Goal: Task Accomplishment & Management: Manage account settings

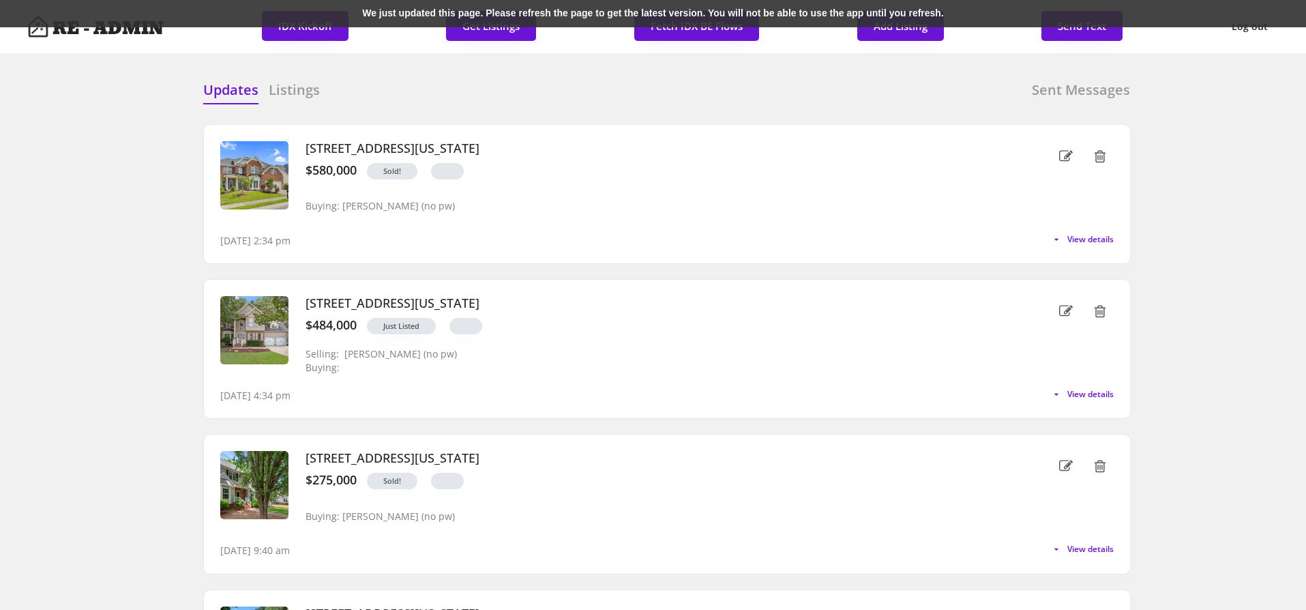
click at [347, 15] on div "We just updated this page. Please refresh the page to get the latest version. Y…" at bounding box center [653, 13] width 1306 height 27
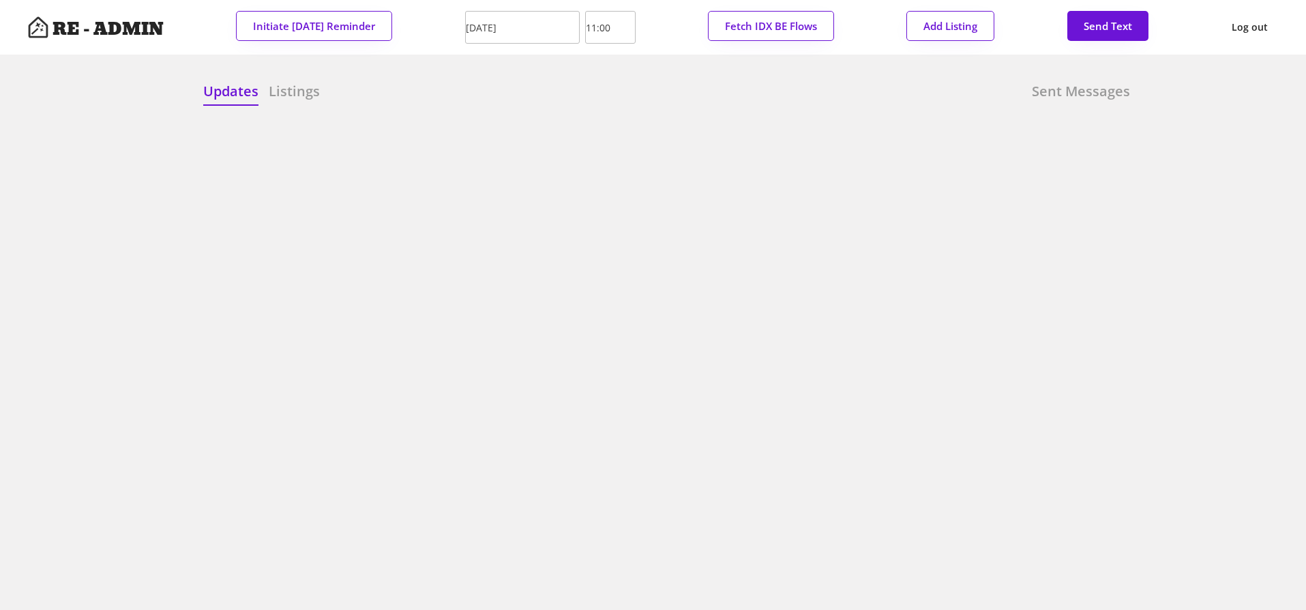
scroll to position [918, 0]
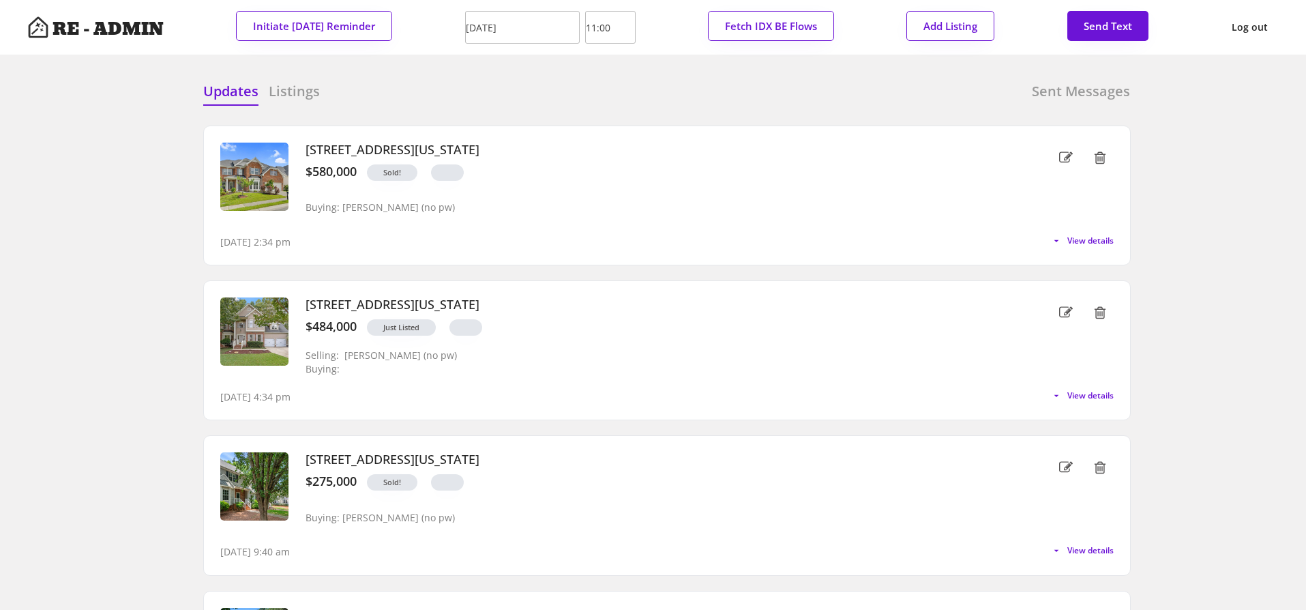
click at [501, 28] on input "10/05/2025" at bounding box center [522, 27] width 115 height 33
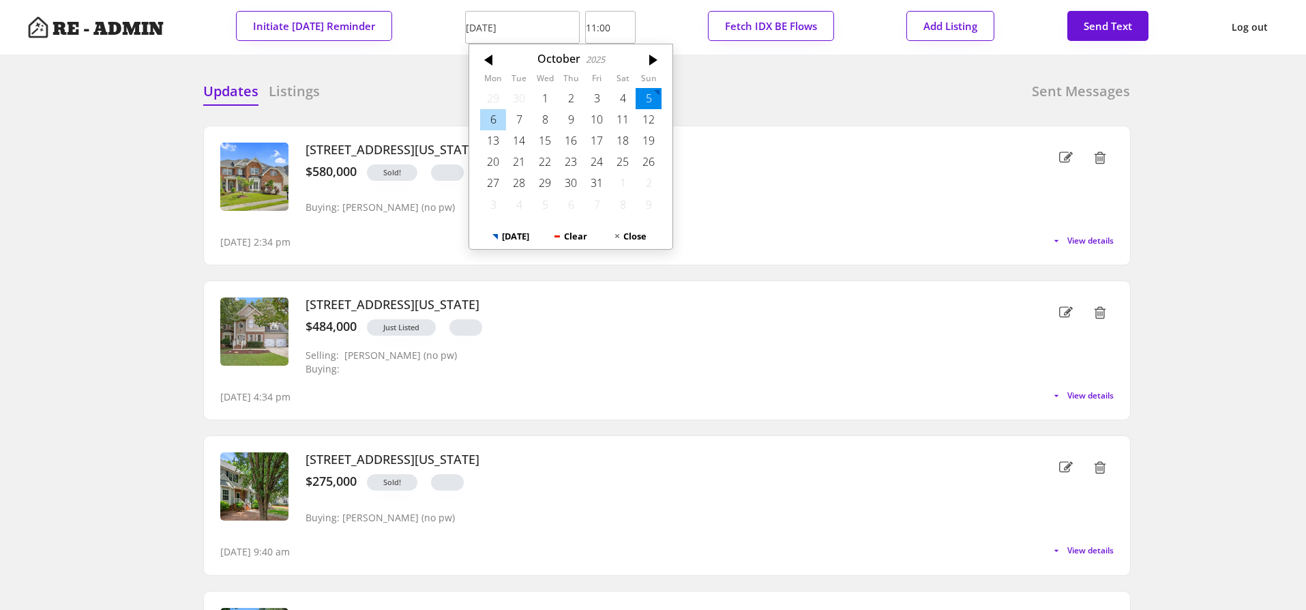
click at [491, 122] on div "6" at bounding box center [493, 119] width 26 height 21
type input "10/06/2025"
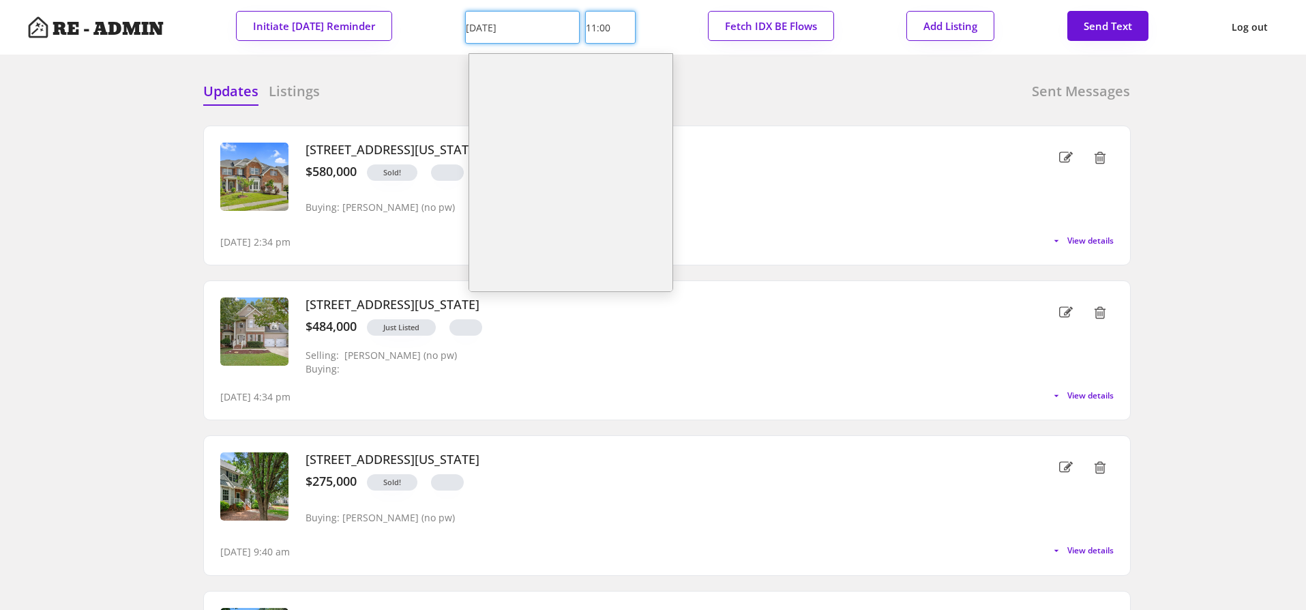
click at [601, 31] on input "11:00" at bounding box center [610, 27] width 50 height 33
click at [590, 117] on li "4:00" at bounding box center [570, 119] width 203 height 23
type input "4:00"
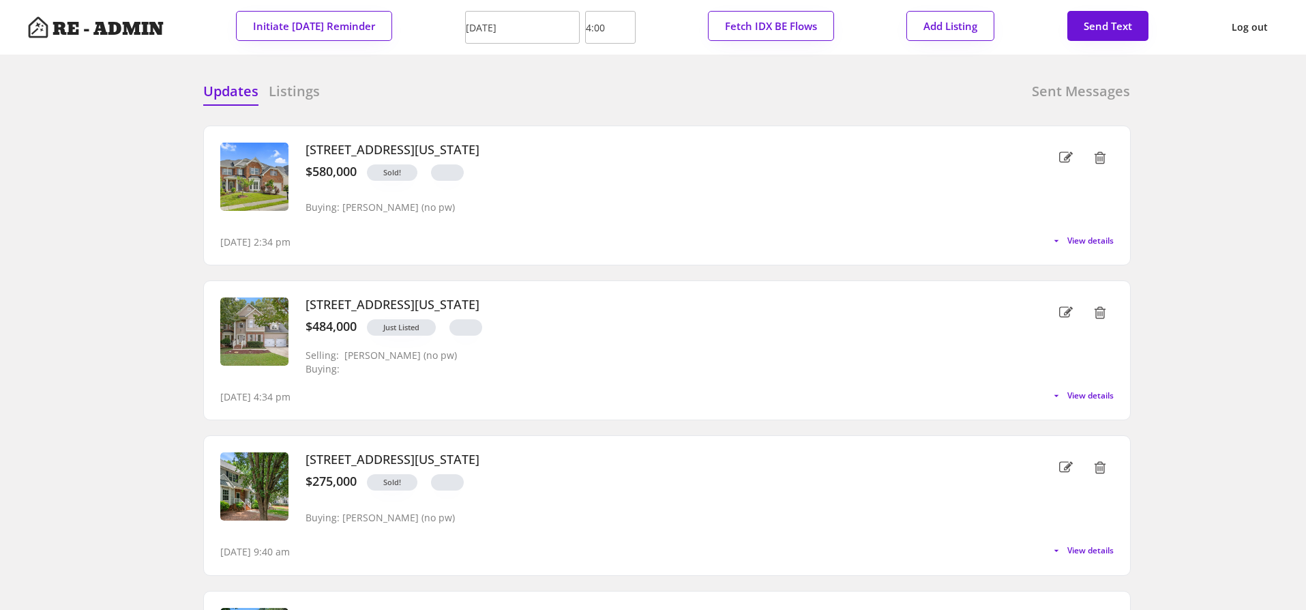
scroll to position [312, 0]
click at [466, 82] on div "Updates Listings Sent Messages" at bounding box center [666, 95] width 927 height 27
click at [325, 25] on button "Initiate Monday Reminder" at bounding box center [314, 26] width 156 height 30
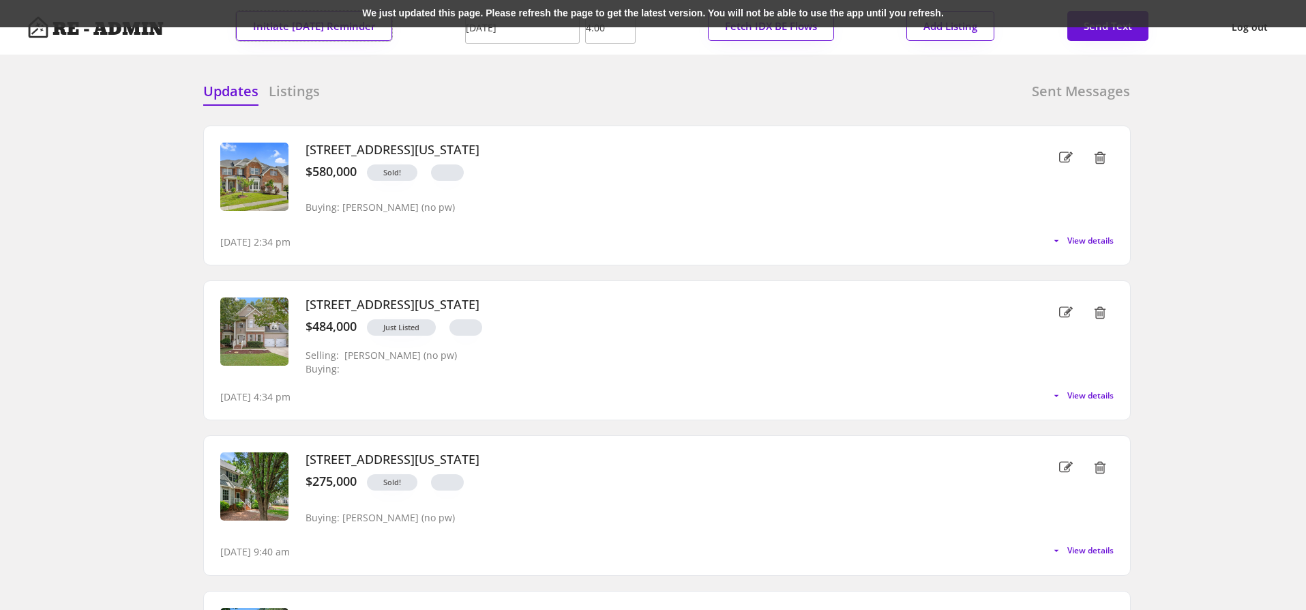
click at [424, 11] on div "We just updated this page. Please refresh the page to get the latest version. Y…" at bounding box center [653, 13] width 1306 height 27
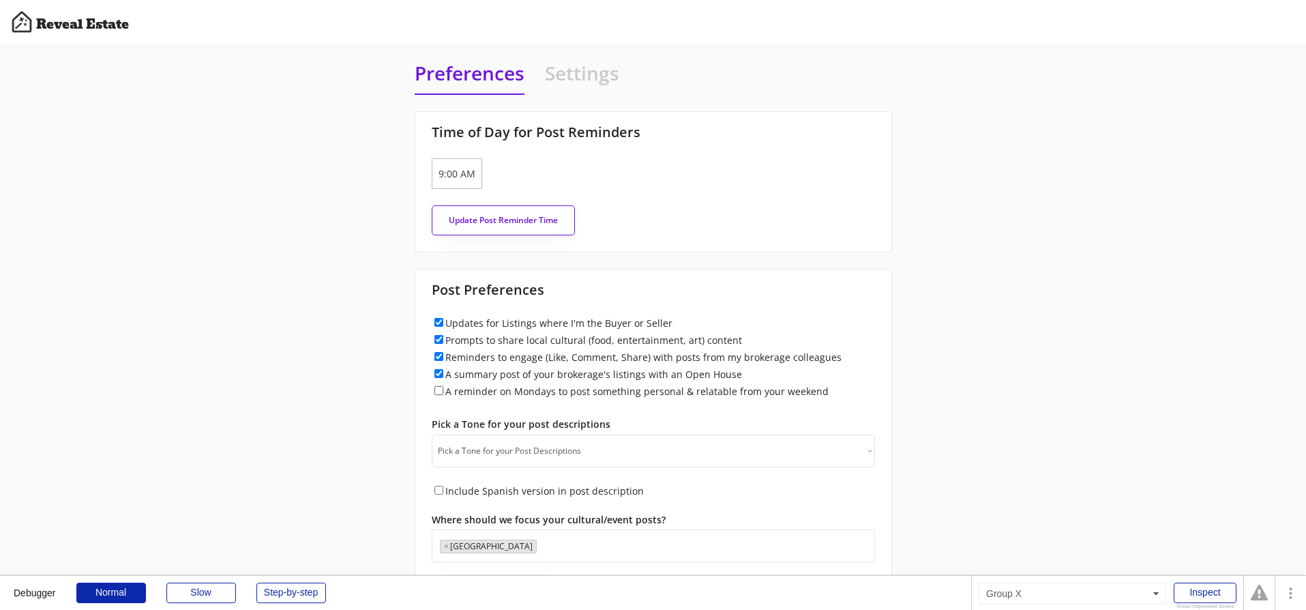
click at [438, 391] on input "A reminder on Mondays to post something personal & relatable from your weekend" at bounding box center [438, 390] width 9 height 9
checkbox input "true"
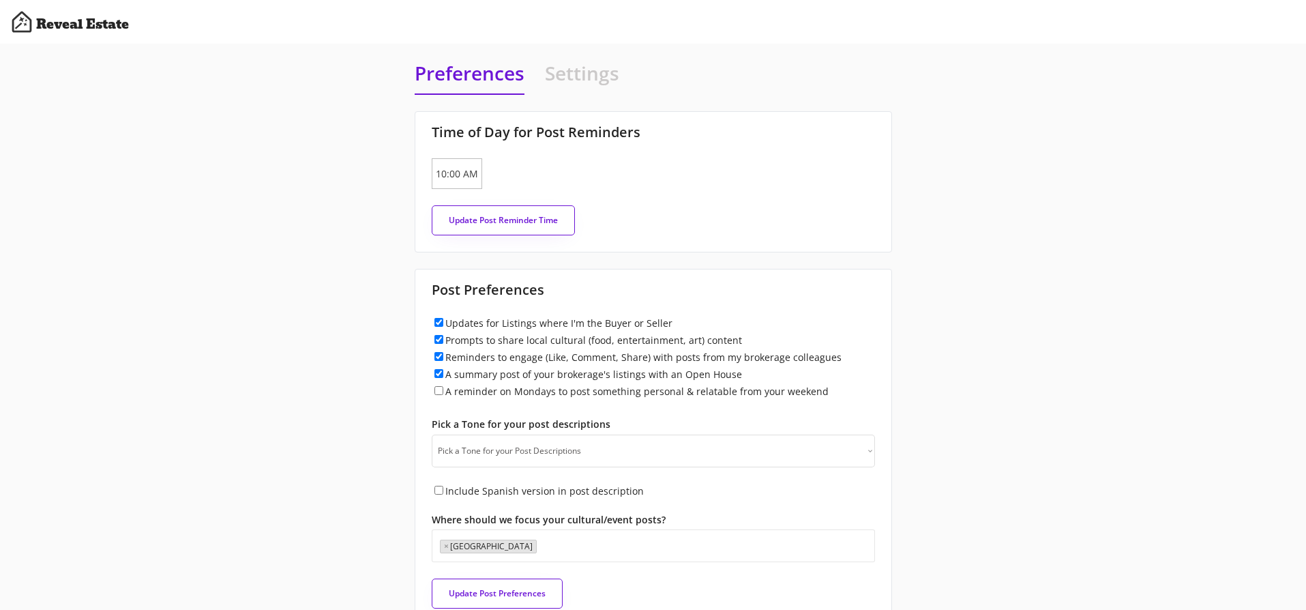
scroll to position [832, 0]
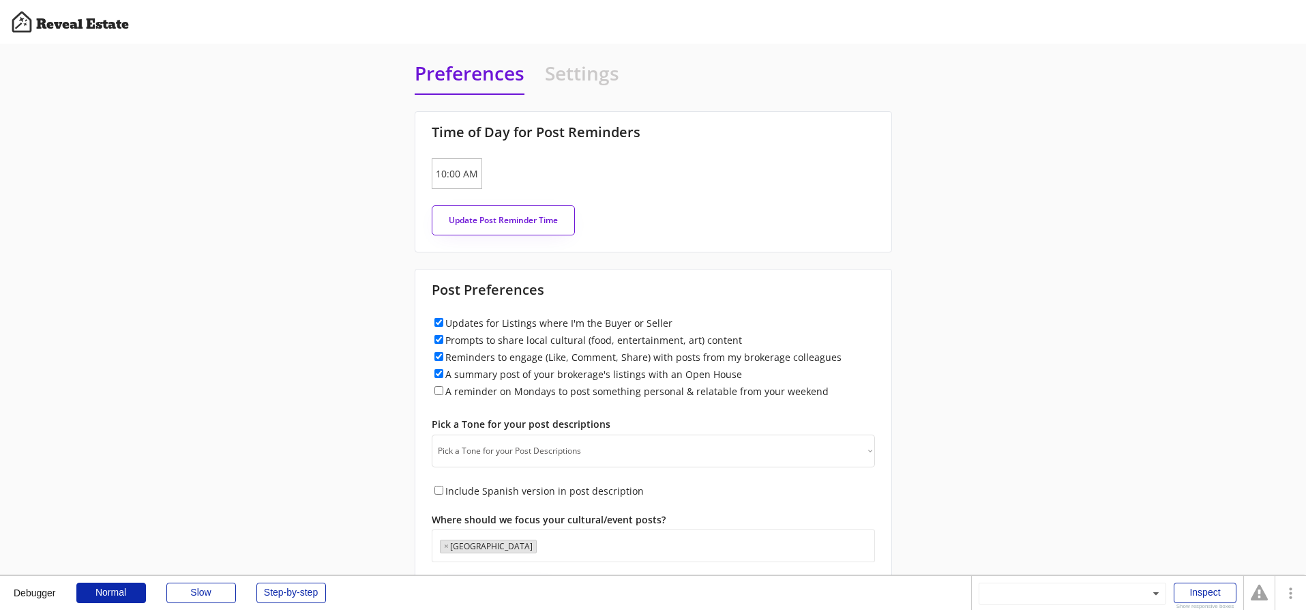
click at [438, 395] on div "A reminder on Mondays to post something personal & relatable from your weekend" at bounding box center [653, 391] width 443 height 14
click at [438, 391] on input "A reminder on Mondays to post something personal & relatable from your weekend" at bounding box center [438, 390] width 9 height 9
checkbox input "true"
click at [439, 390] on input "A reminder on Mondays to post something personal & relatable from your weekend" at bounding box center [438, 390] width 9 height 9
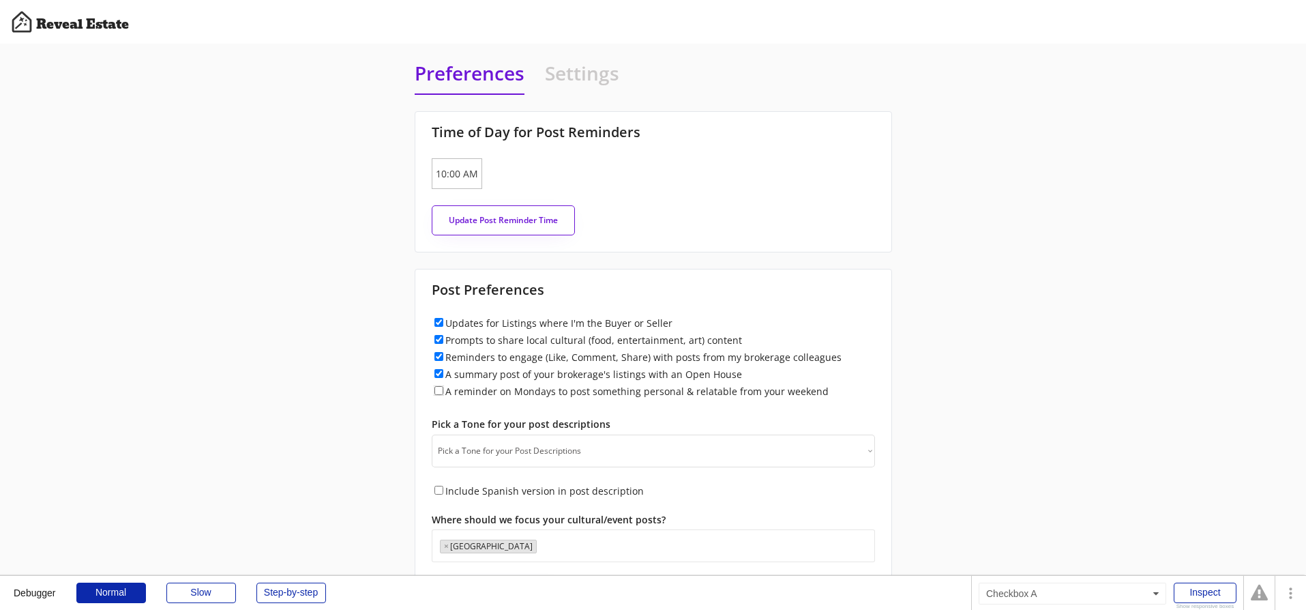
checkbox input "true"
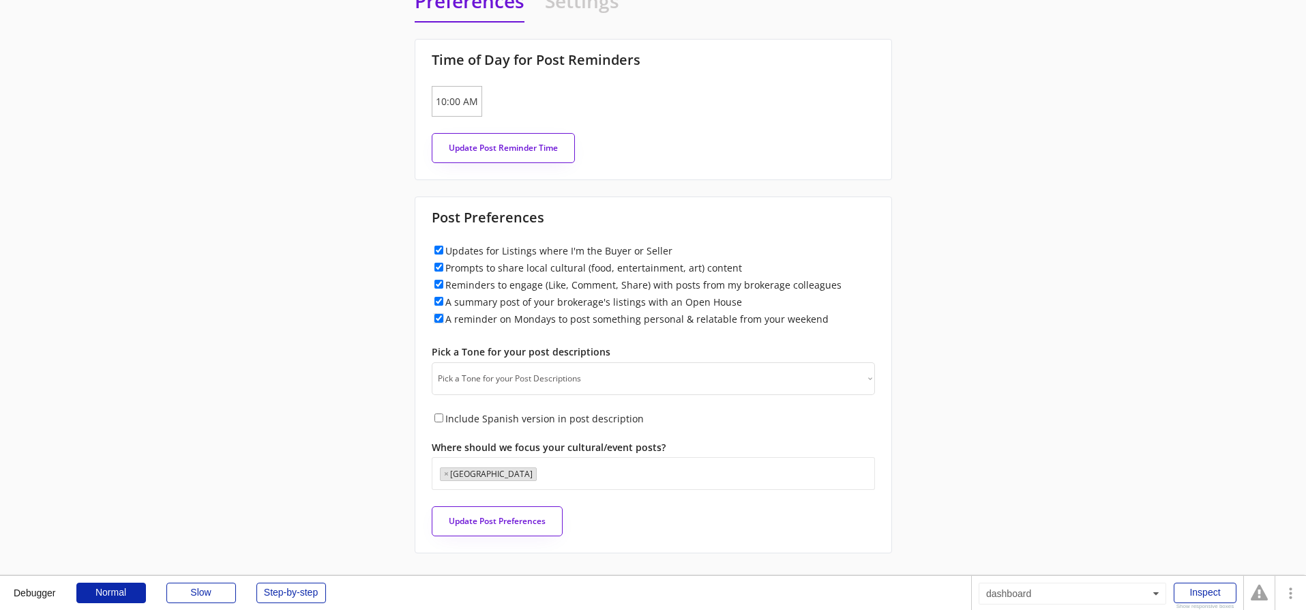
scroll to position [76, 0]
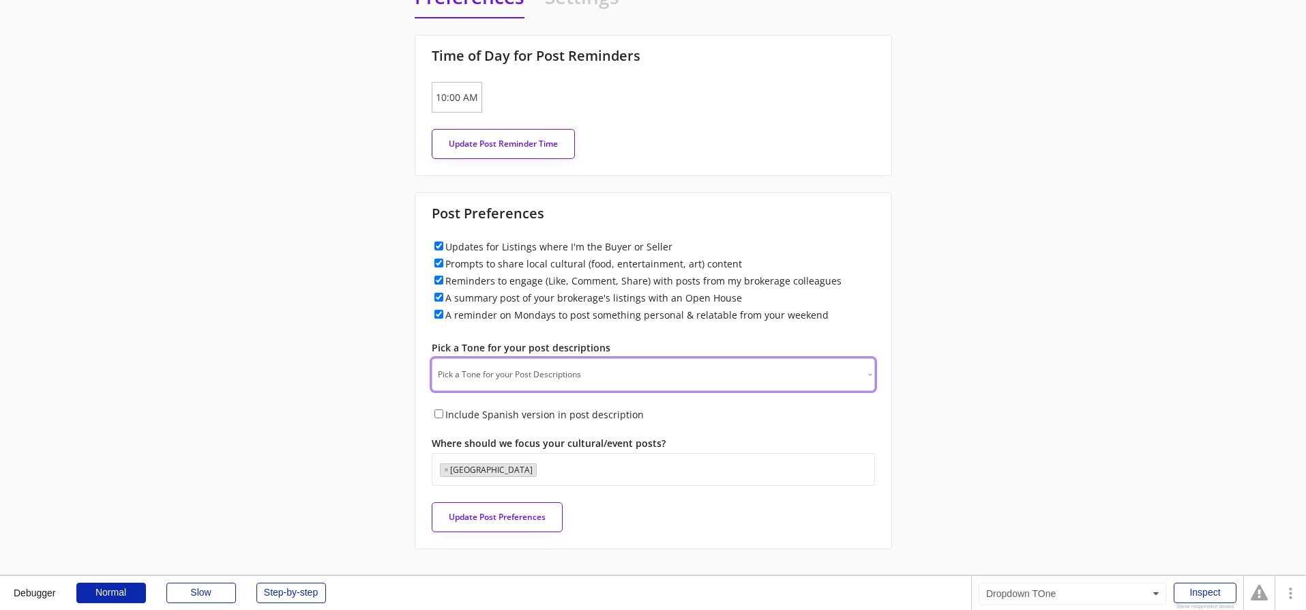
click at [541, 370] on select "Pick a Tone for your Post Descriptions Professional - Clear, polished, and trus…" at bounding box center [653, 374] width 443 height 33
select select ""professional""
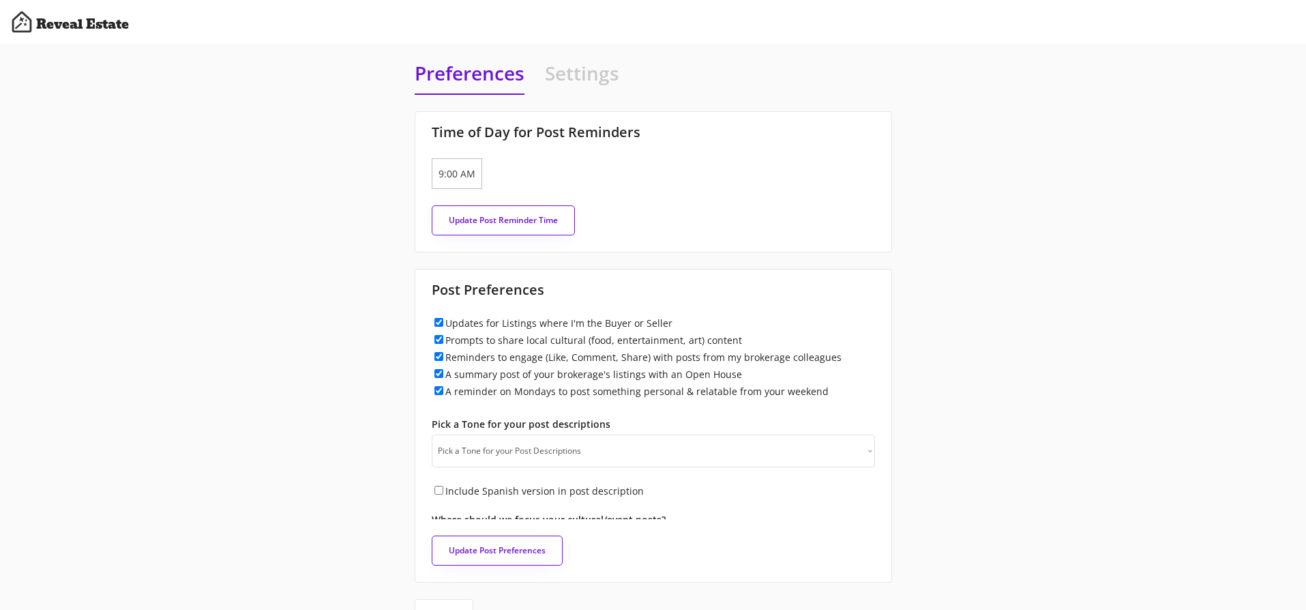
scroll to position [745, 0]
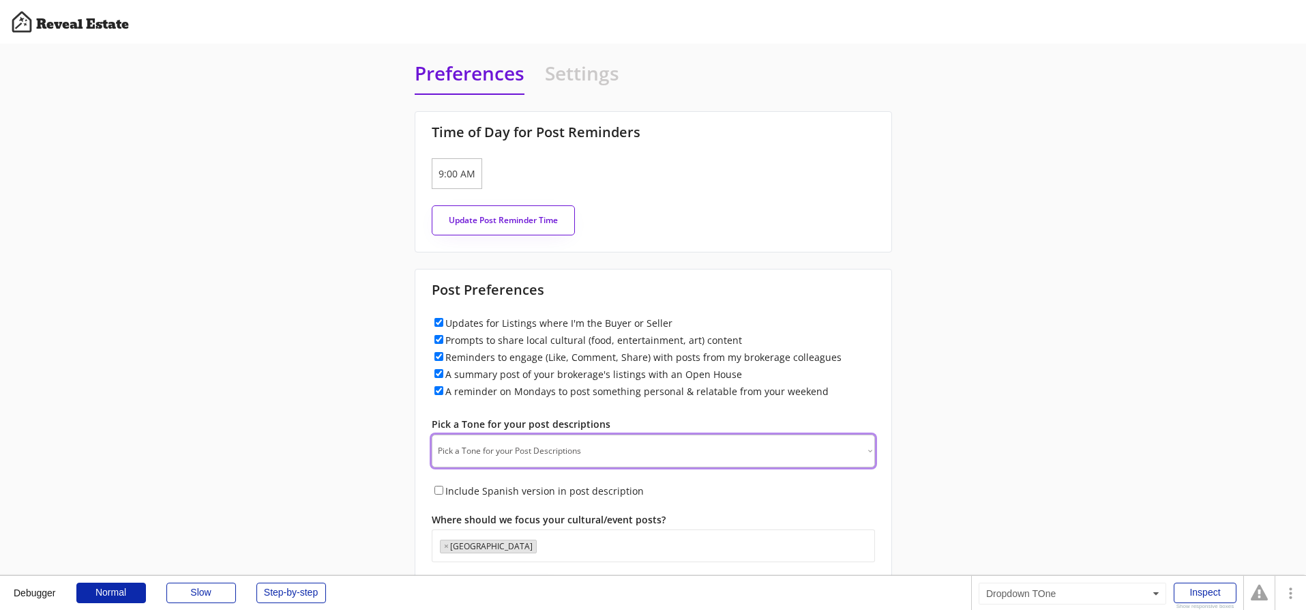
click at [479, 454] on select "Pick a Tone for your Post Descriptions Professional - Clear, polished, and trus…" at bounding box center [653, 450] width 443 height 33
select select ""professional""
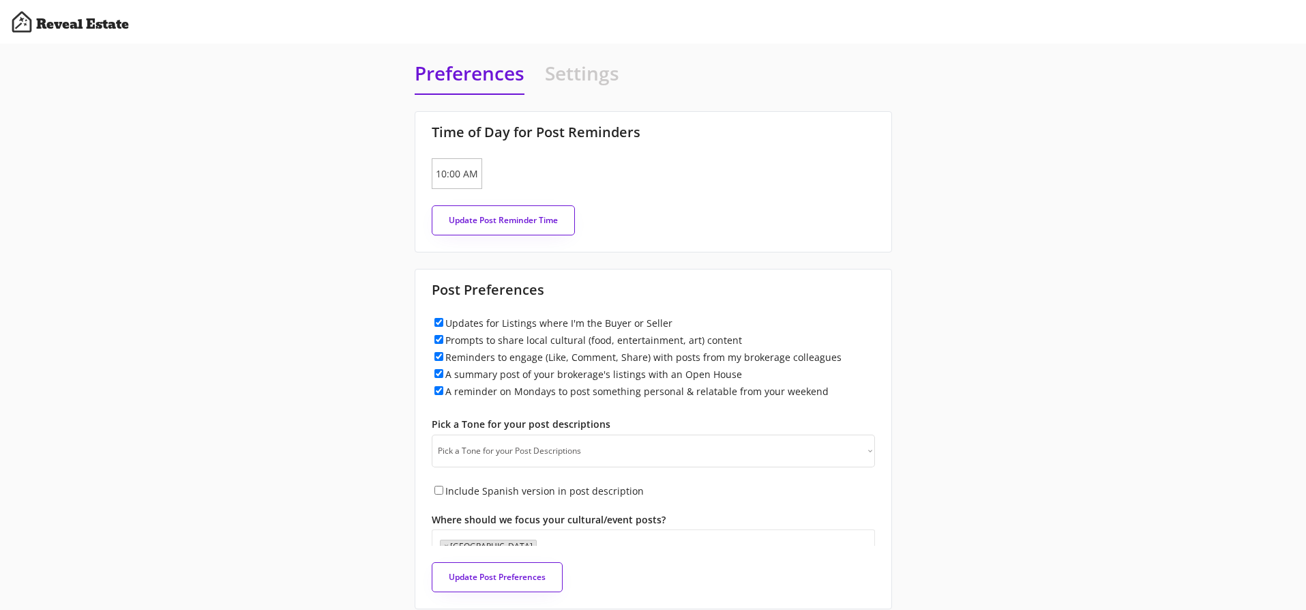
scroll to position [832, 0]
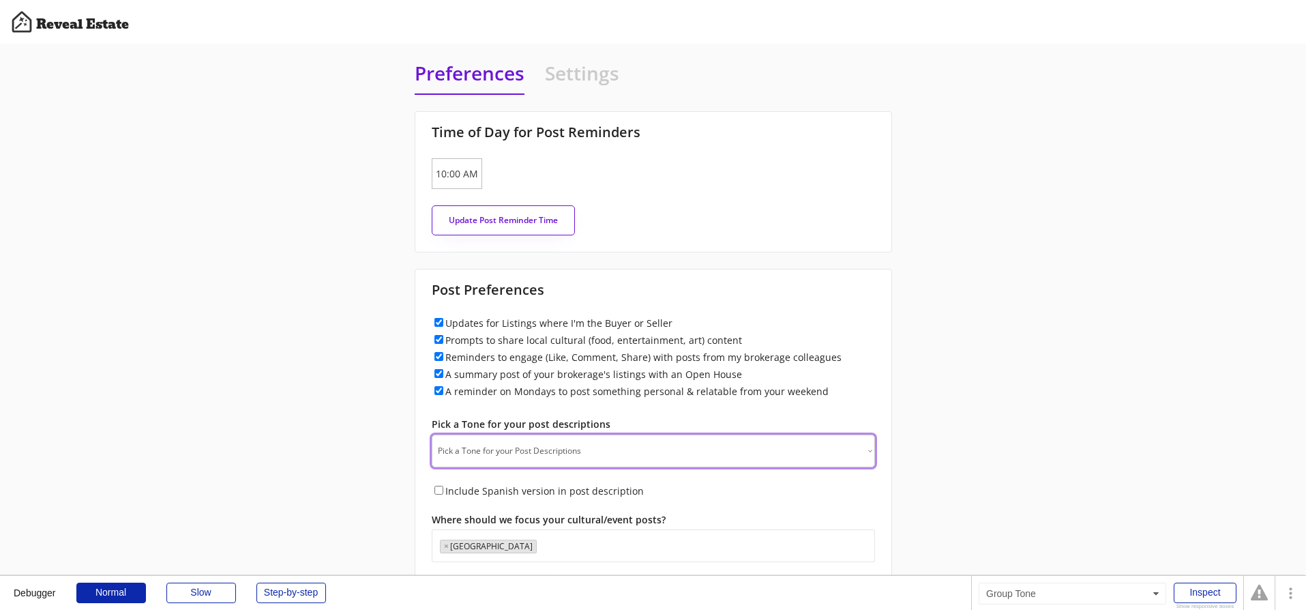
click at [467, 452] on select "Pick a Tone for your Post Descriptions Professional - Clear, polished, and trus…" at bounding box center [653, 450] width 443 height 33
select select ""professional""
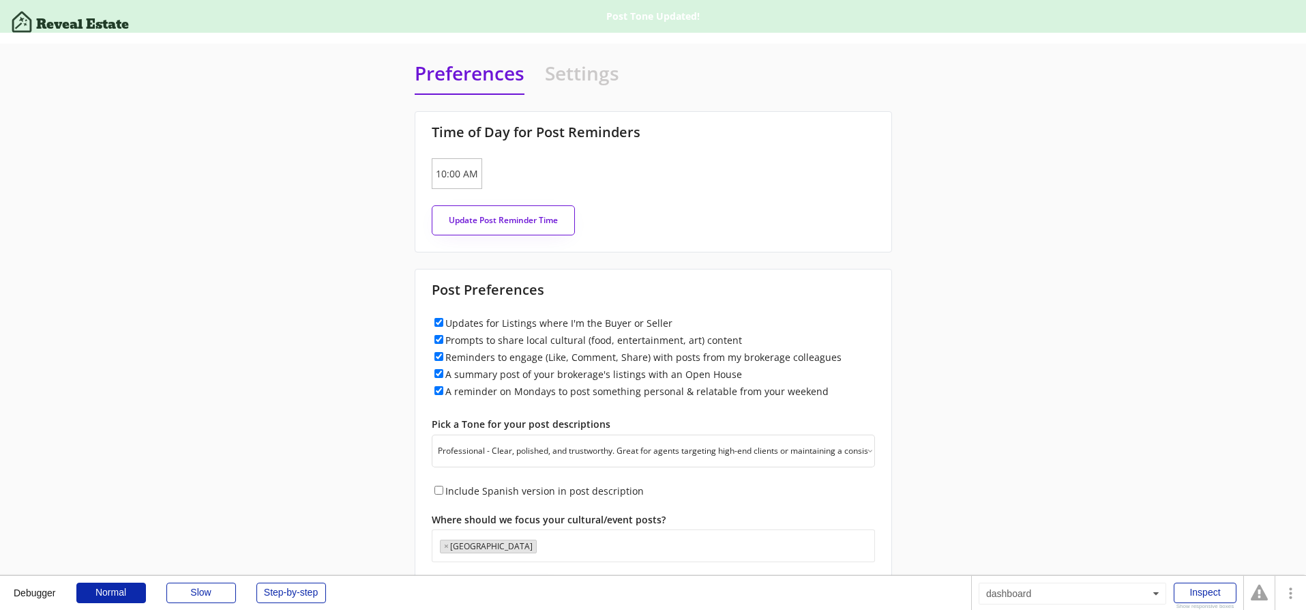
click at [370, 417] on div "Preferences Settings Time of Day for Post Reminders [DATE] 10:00 AM Update Post…" at bounding box center [653, 343] width 1306 height 598
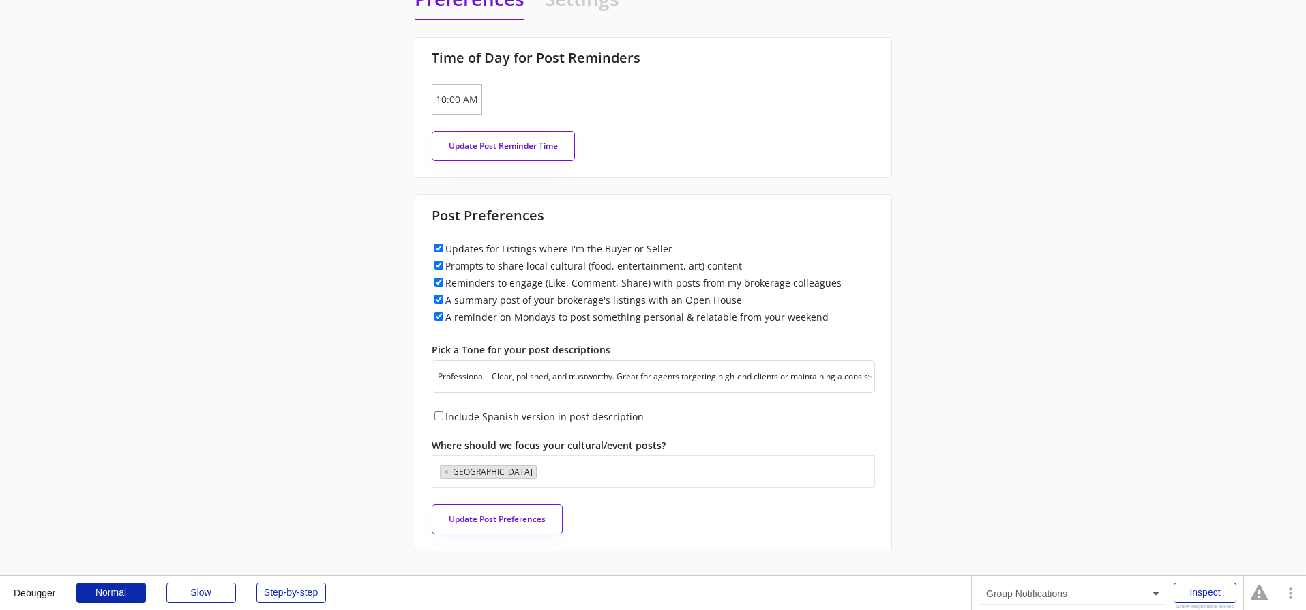
scroll to position [78, 0]
click at [484, 515] on button "Update Post Preferences" at bounding box center [497, 515] width 131 height 30
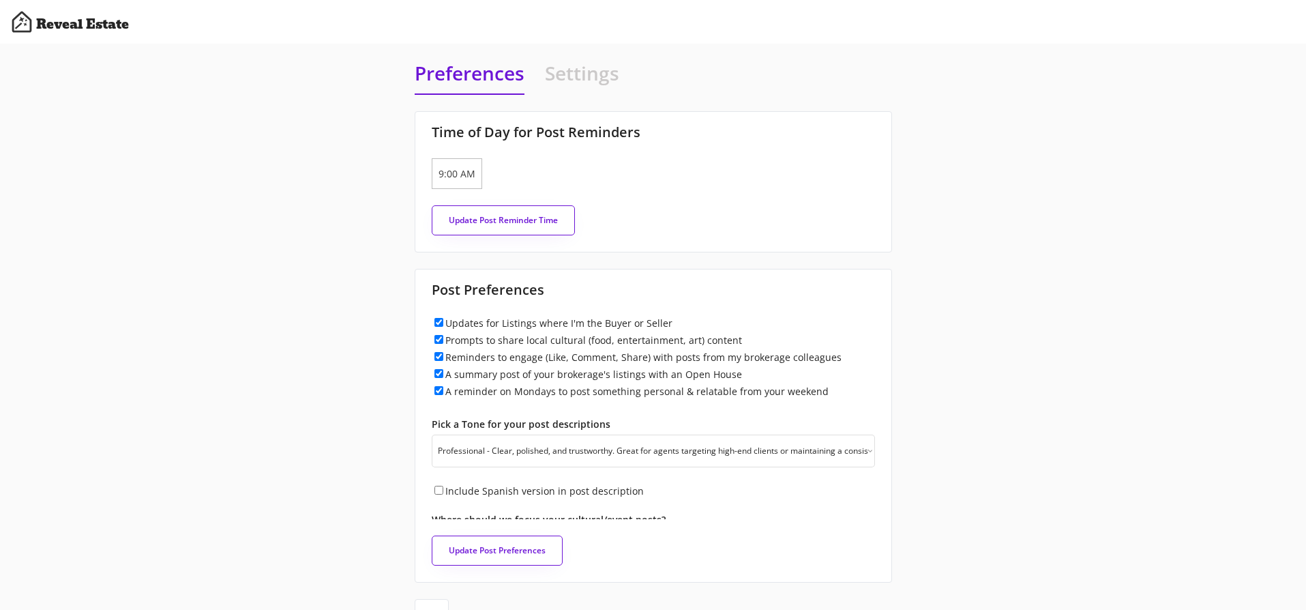
select select ""professional""
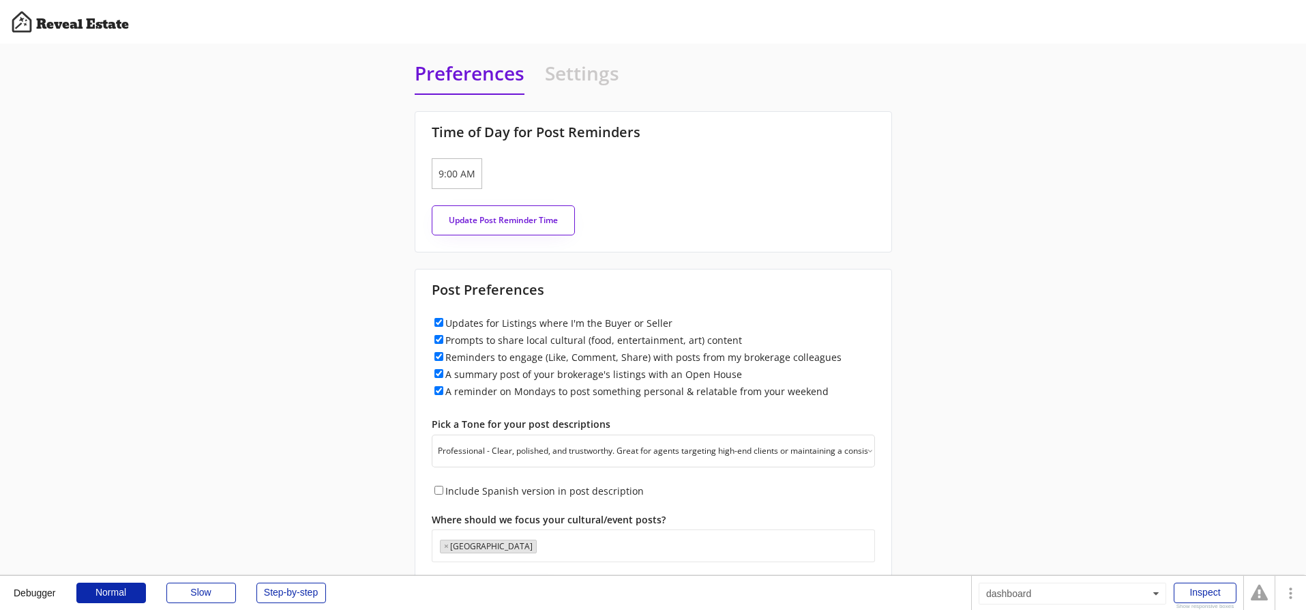
scroll to position [70, 0]
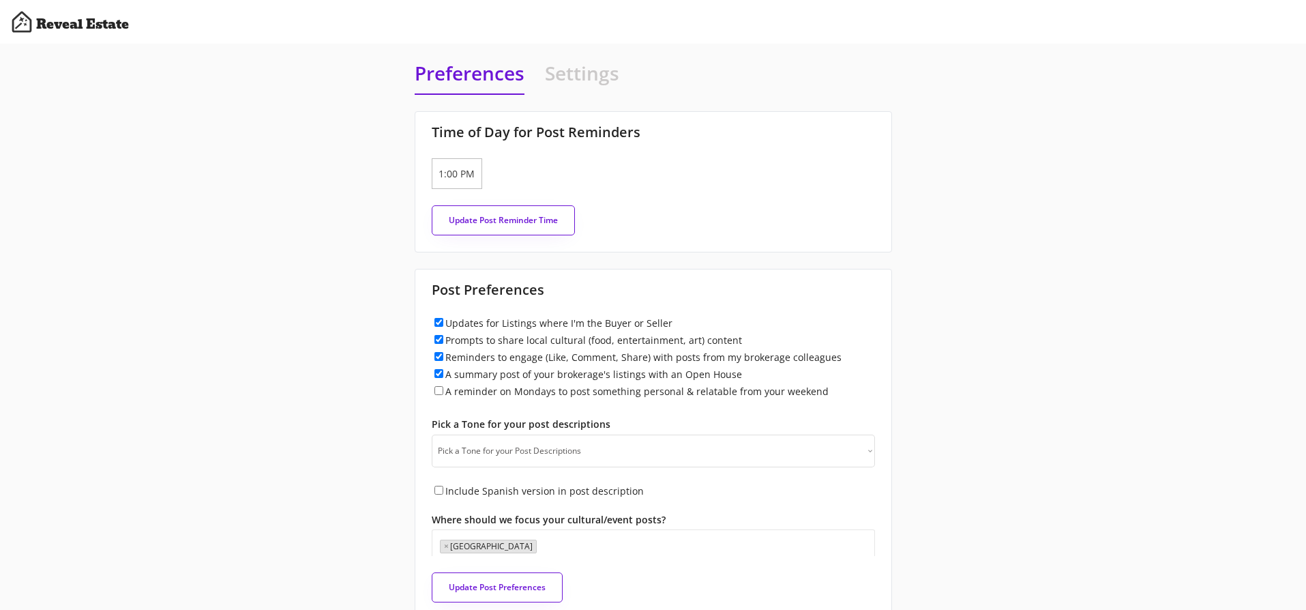
scroll to position [1092, 0]
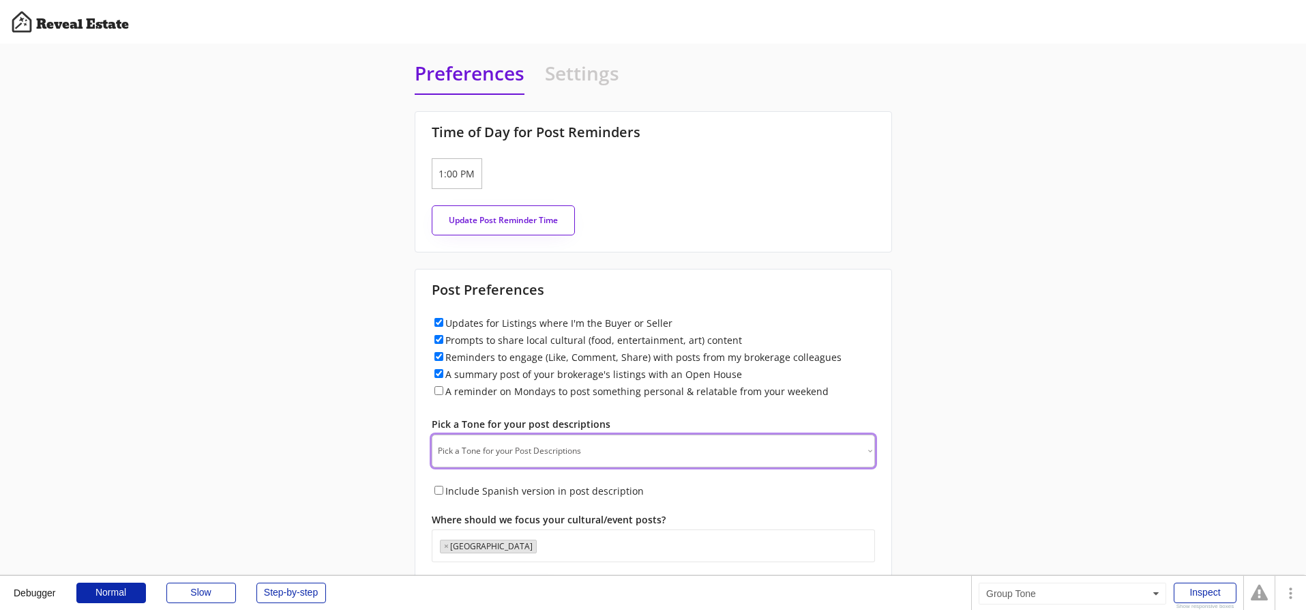
click at [474, 464] on select "Pick a Tone for your Post Descriptions Professional - Clear, polished, and trus…" at bounding box center [653, 450] width 443 height 33
select select ""professional""
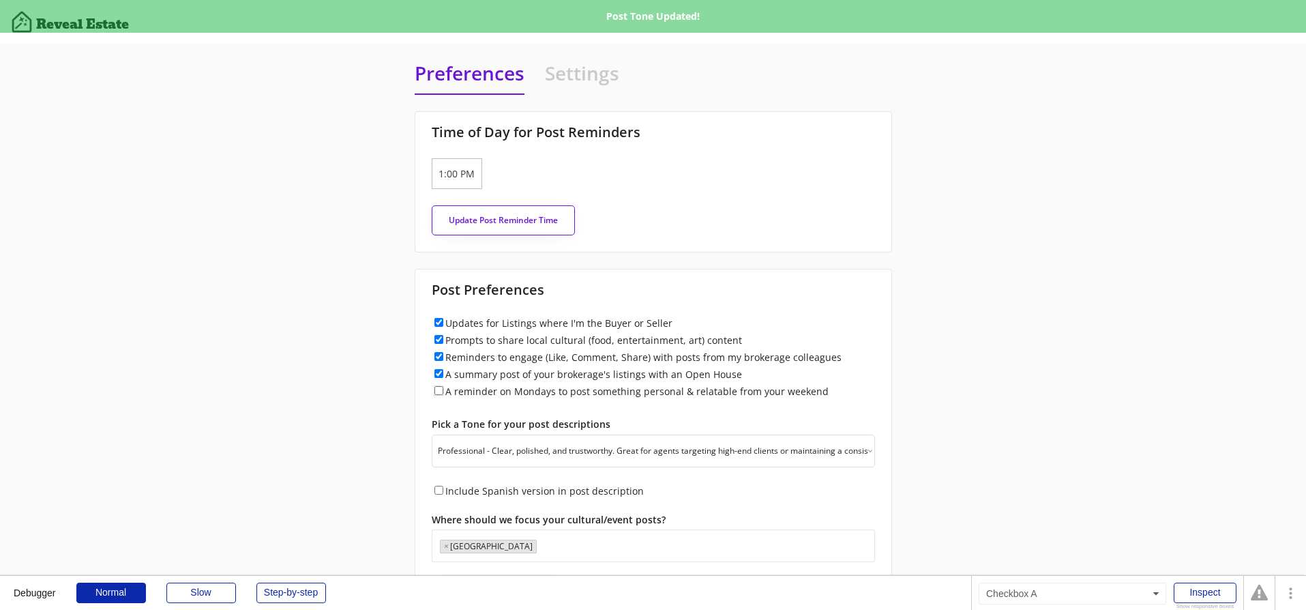
click at [438, 392] on input "A reminder on Mondays to post something personal & relatable from your weekend" at bounding box center [438, 390] width 9 height 9
checkbox input "true"
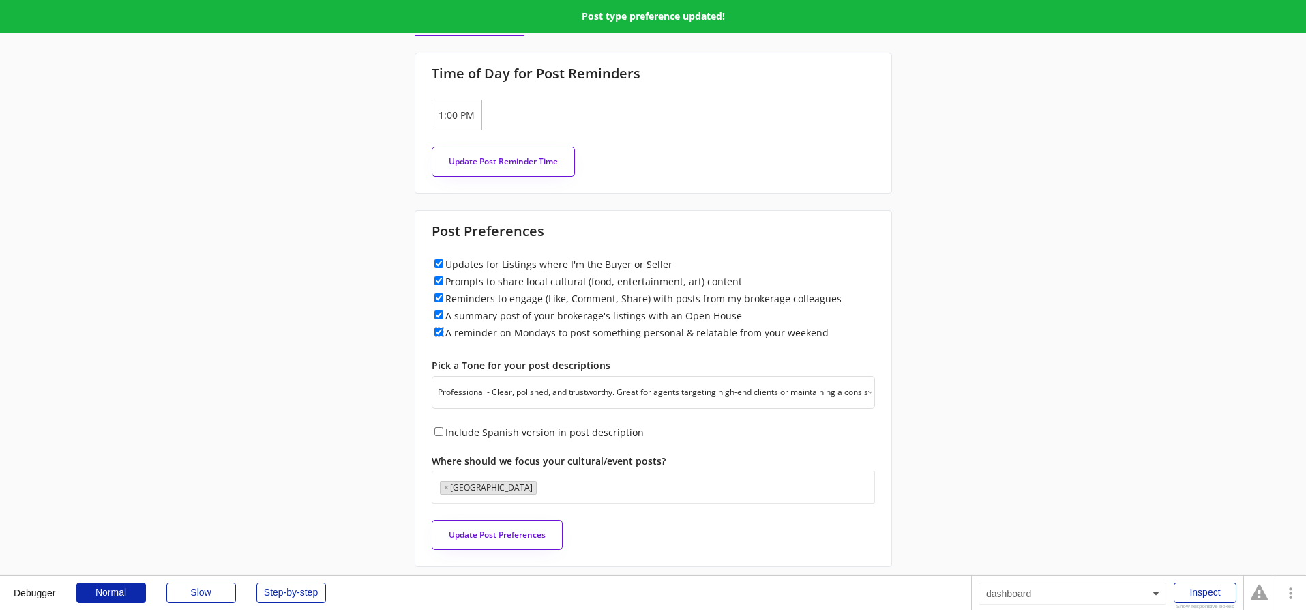
scroll to position [83, 0]
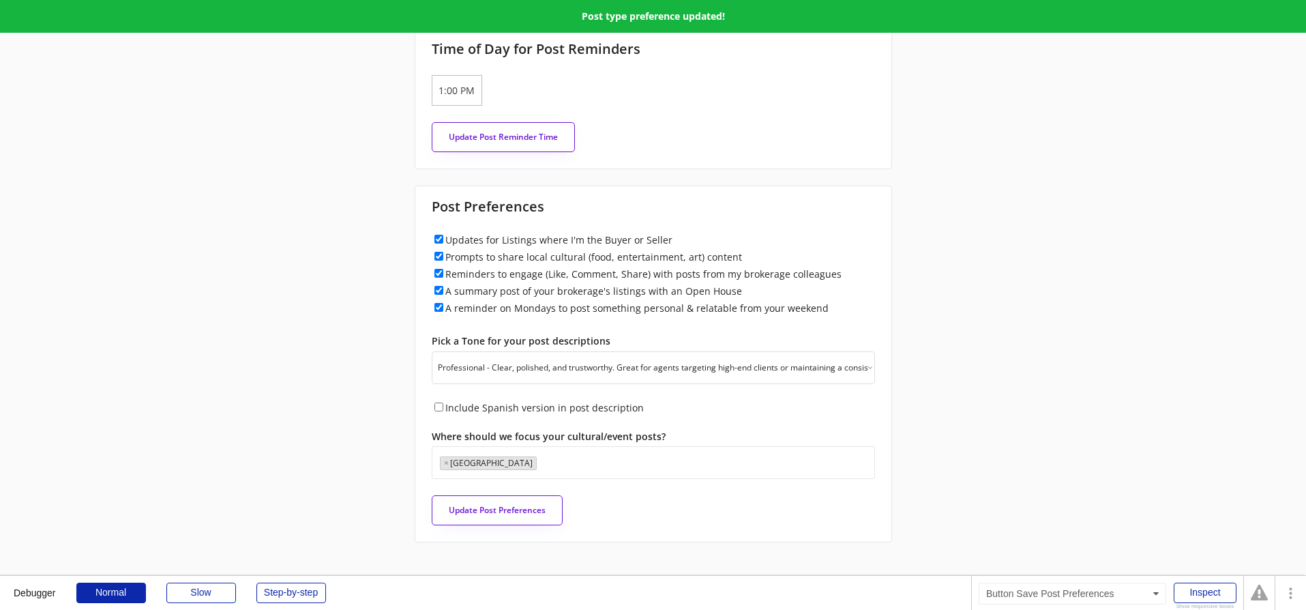
click at [463, 504] on button "Update Post Preferences" at bounding box center [497, 510] width 131 height 30
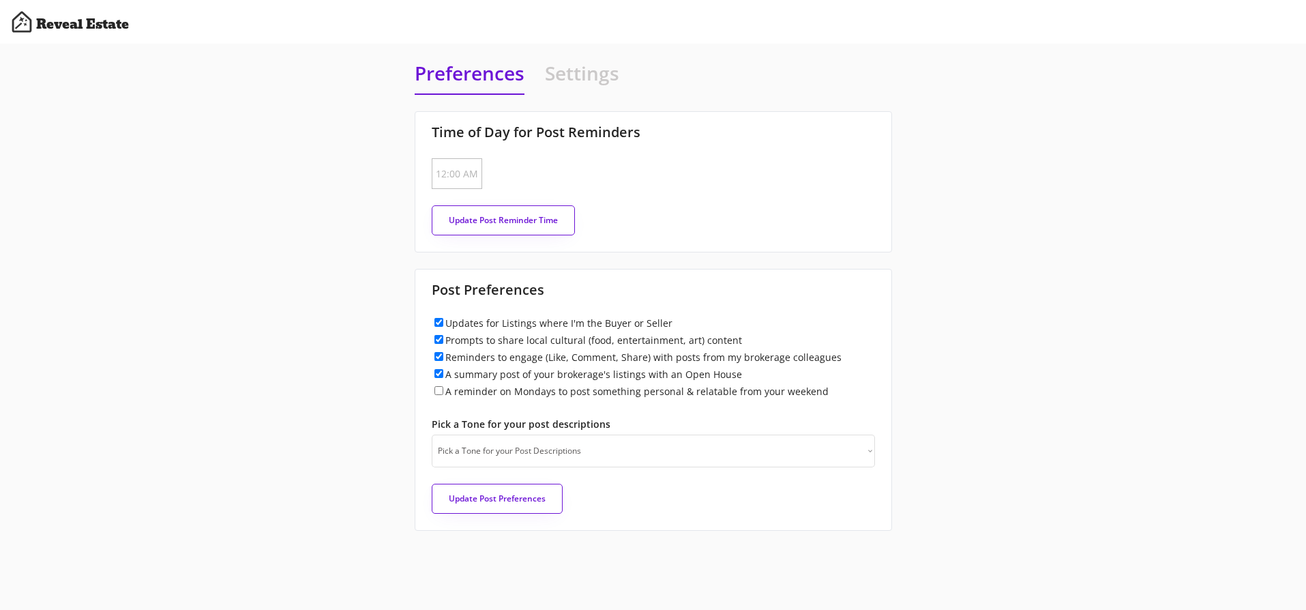
type input "[DATE]"
type input "10:00 AM"
checkbox input "true"
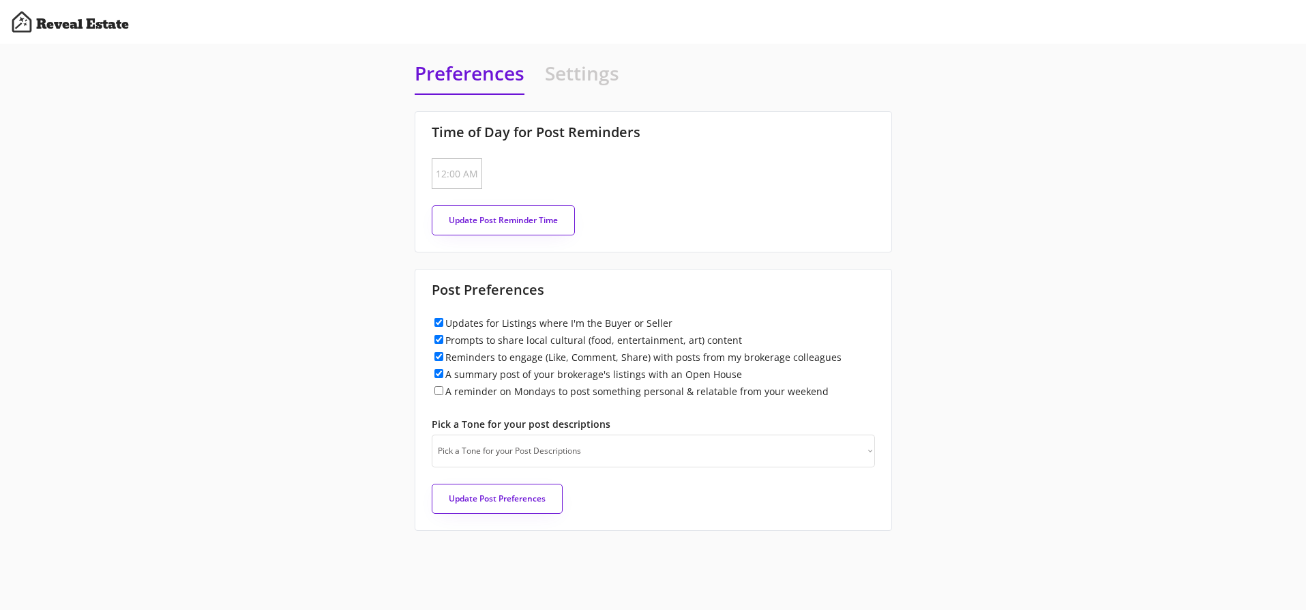
checkbox input "true"
select select "raleigh"
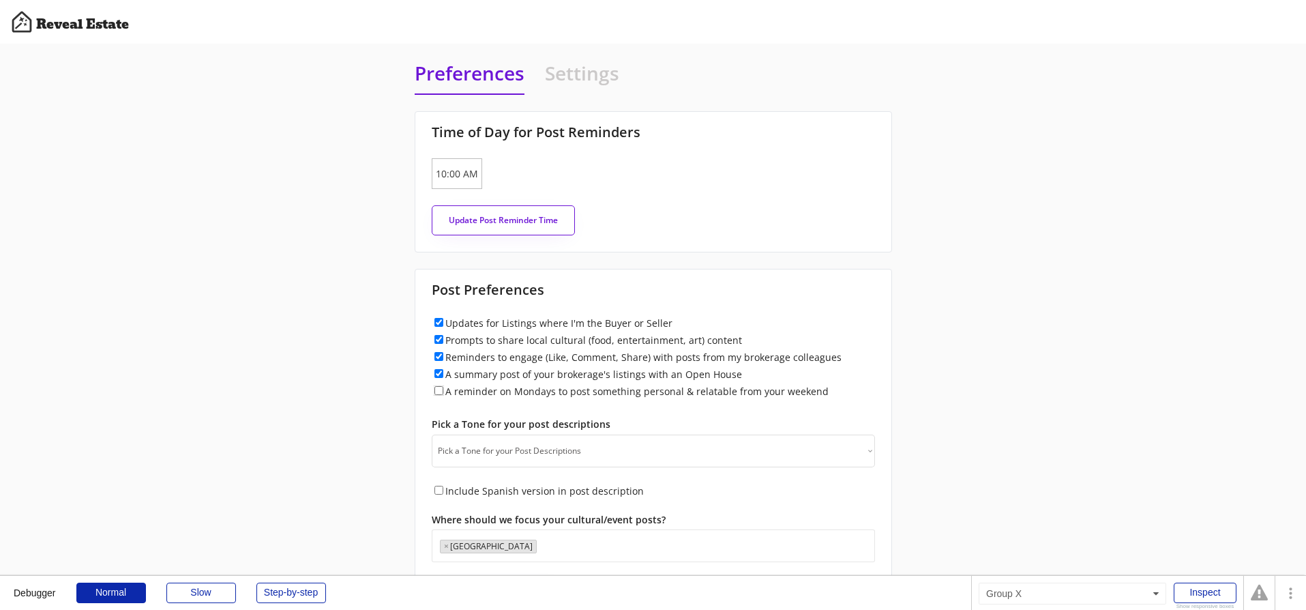
click at [437, 389] on input "A reminder on Mondays to post something personal & relatable from your weekend" at bounding box center [438, 390] width 9 height 9
checkbox input "true"
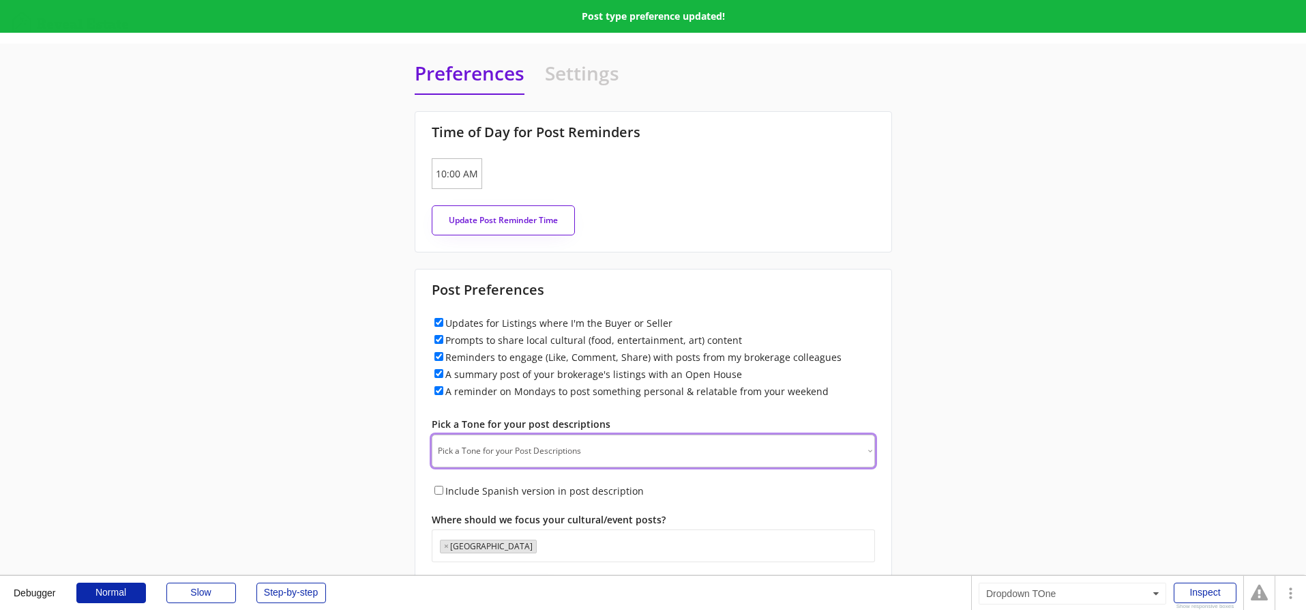
click at [477, 450] on select "Pick a Tone for your Post Descriptions Professional - Clear, polished, and trus…" at bounding box center [653, 450] width 443 height 33
select select ""professional""
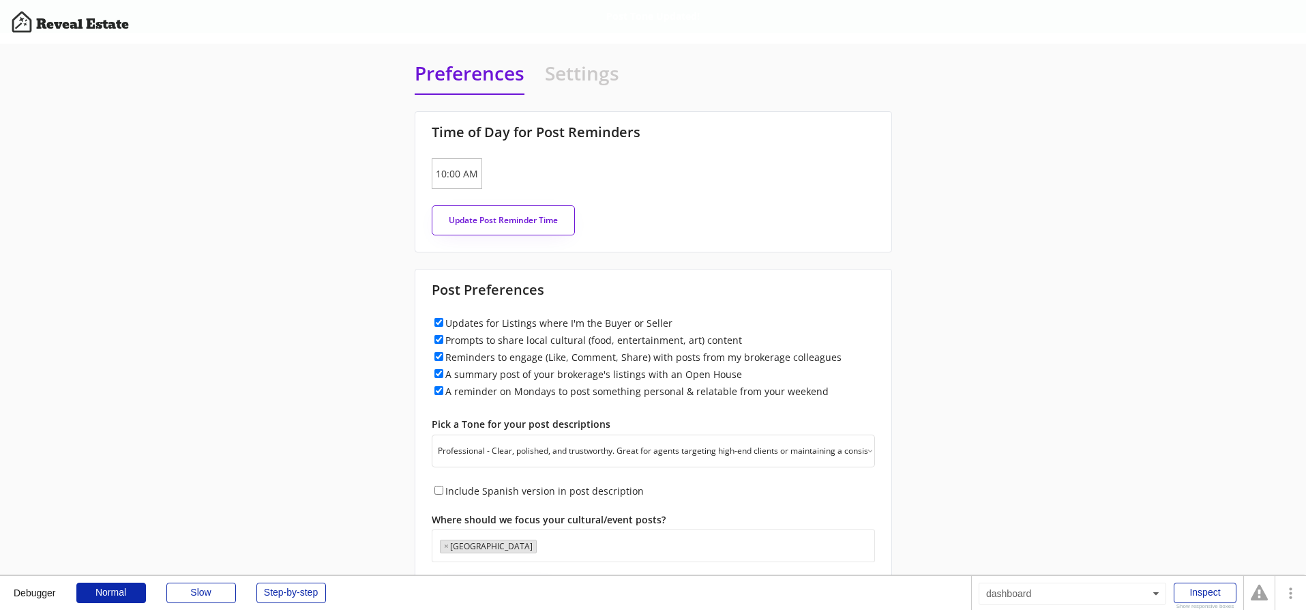
scroll to position [79, 0]
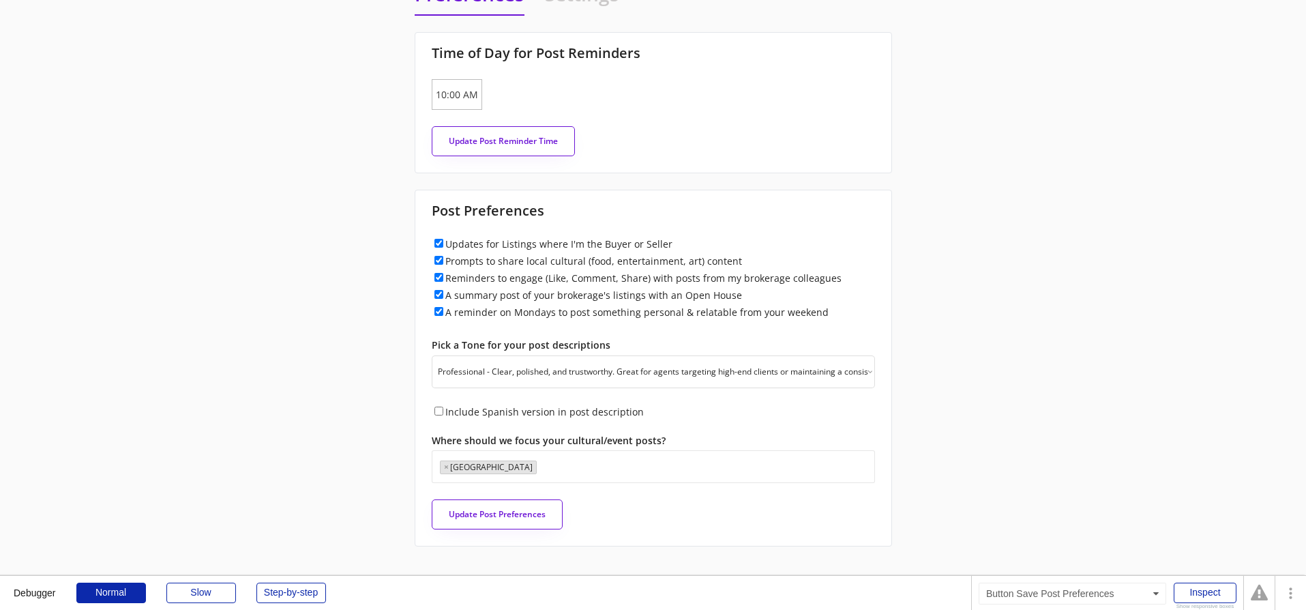
click at [458, 515] on button "Update Post Preferences" at bounding box center [497, 514] width 131 height 30
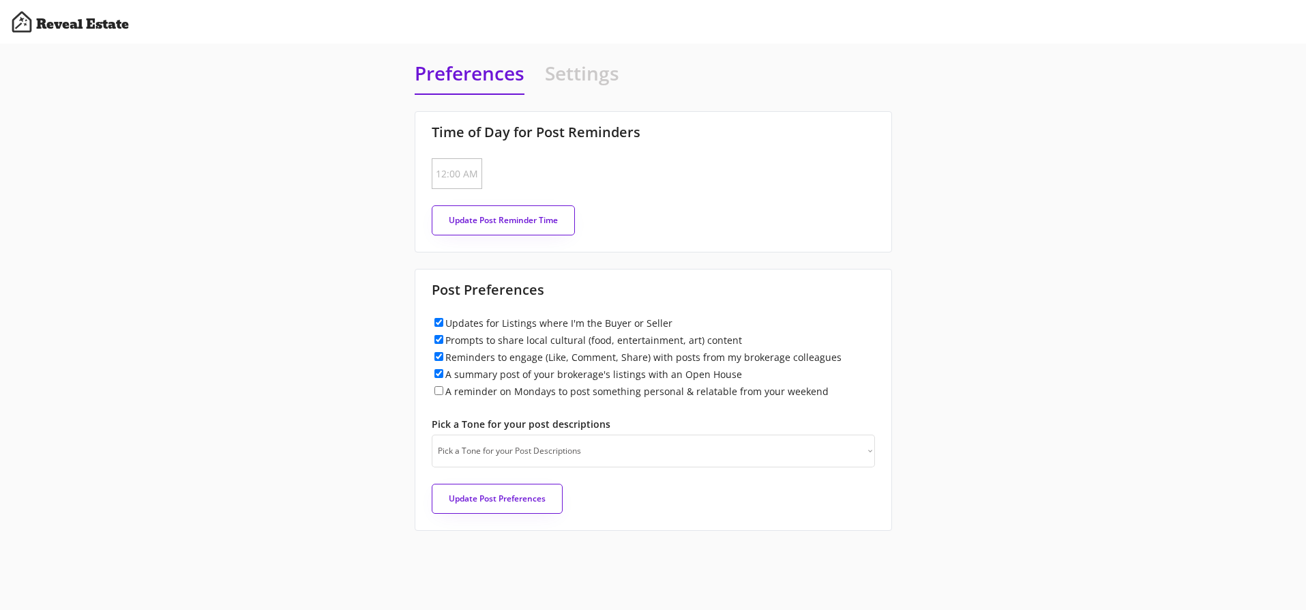
type input "[DATE]"
type input "9:15 AM"
checkbox input "true"
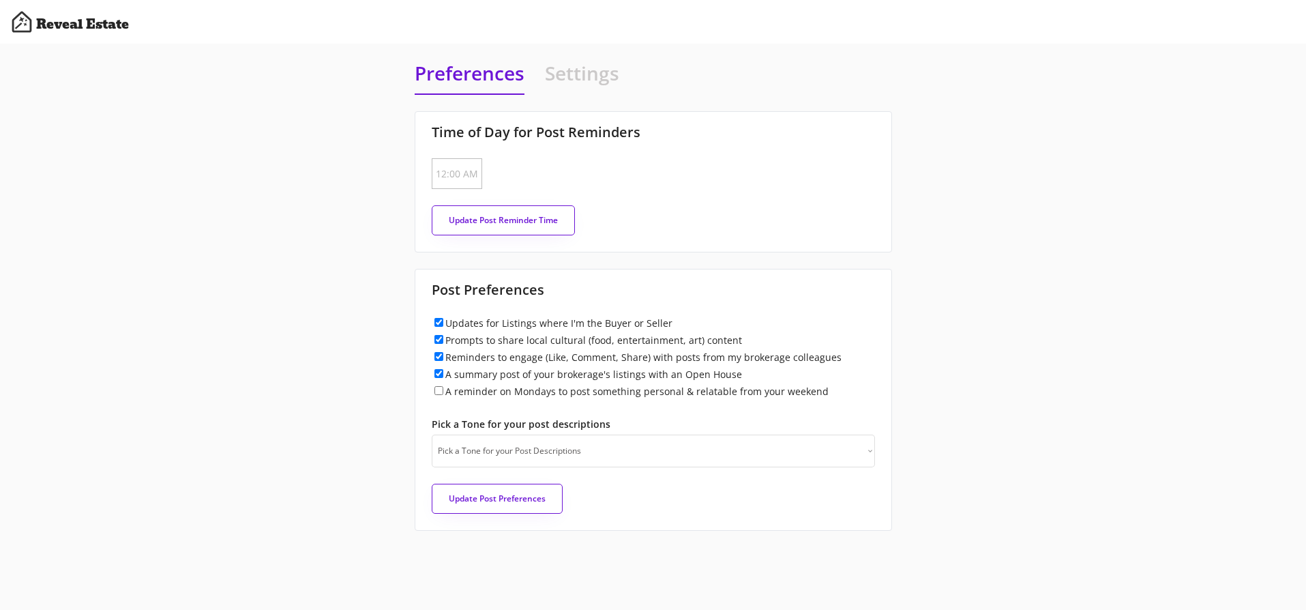
checkbox input "true"
select select "raleigh"
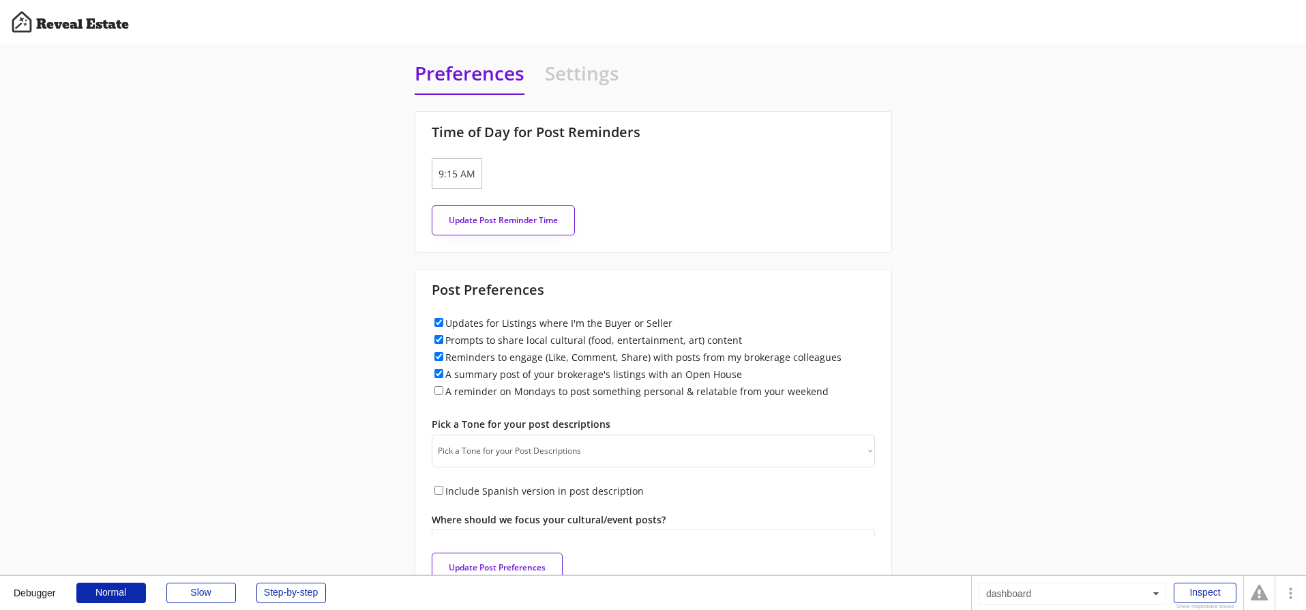
scroll to position [766, 0]
click at [438, 389] on input "A reminder on Mondays to post something personal & relatable from your weekend" at bounding box center [438, 390] width 9 height 9
checkbox input "true"
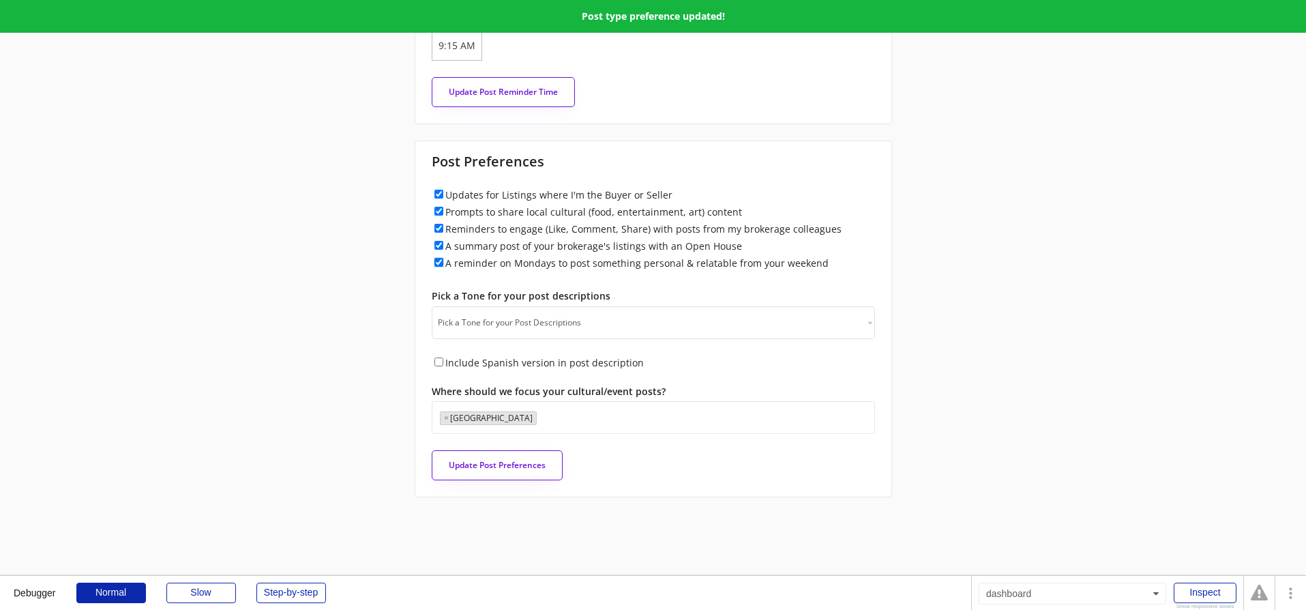
scroll to position [130, 0]
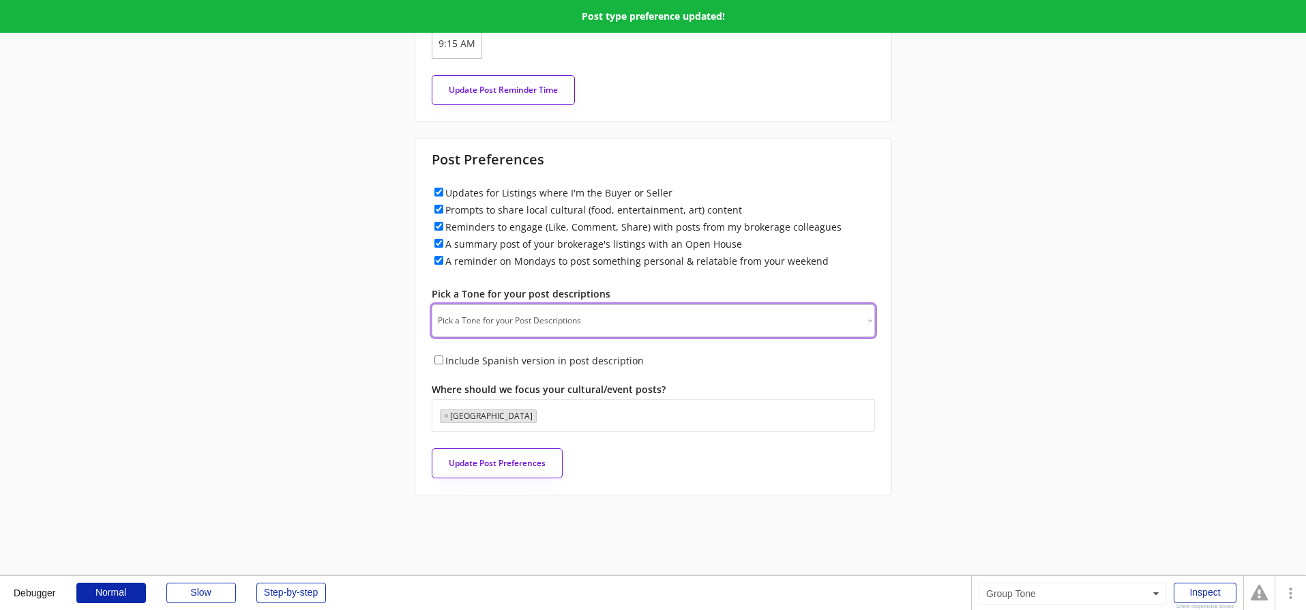
click at [465, 323] on select "Pick a Tone for your Post Descriptions Professional - Clear, polished, and trus…" at bounding box center [653, 320] width 443 height 33
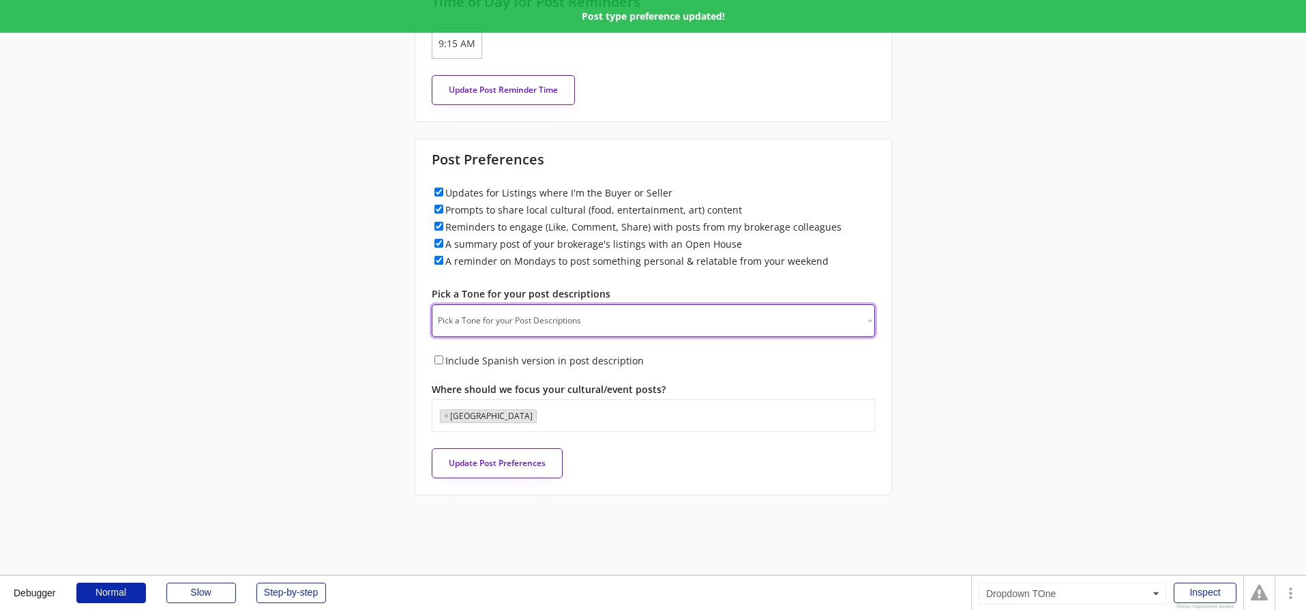
select select ""professional""
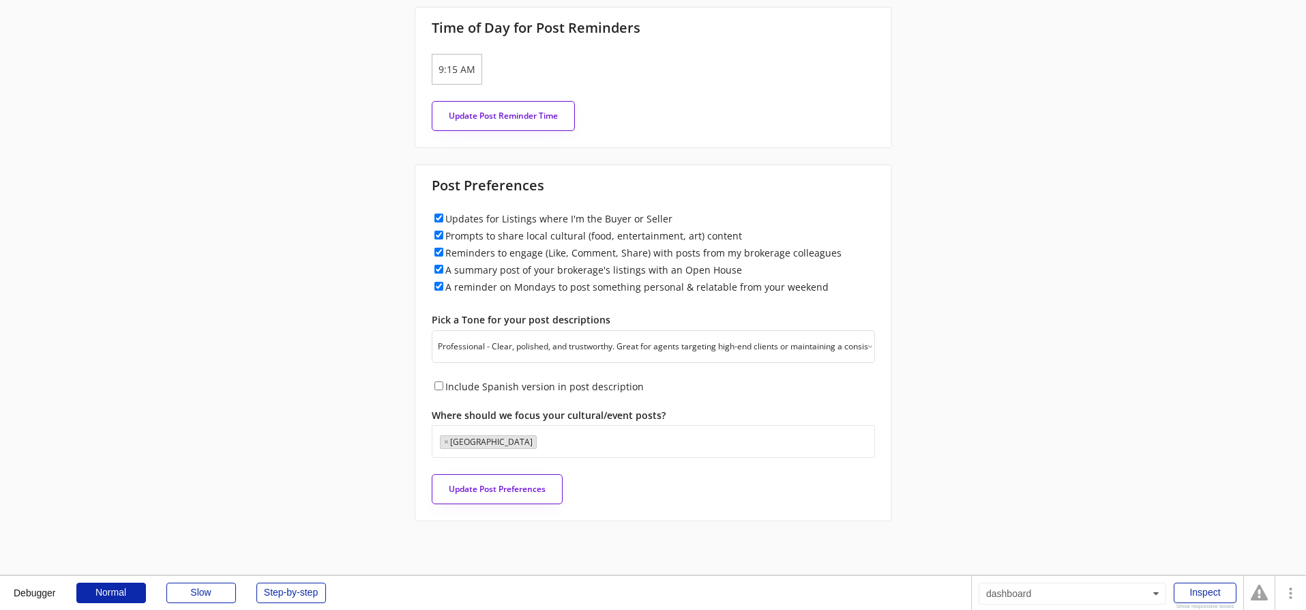
scroll to position [103, 0]
click at [462, 481] on button "Update Post Preferences" at bounding box center [497, 490] width 131 height 30
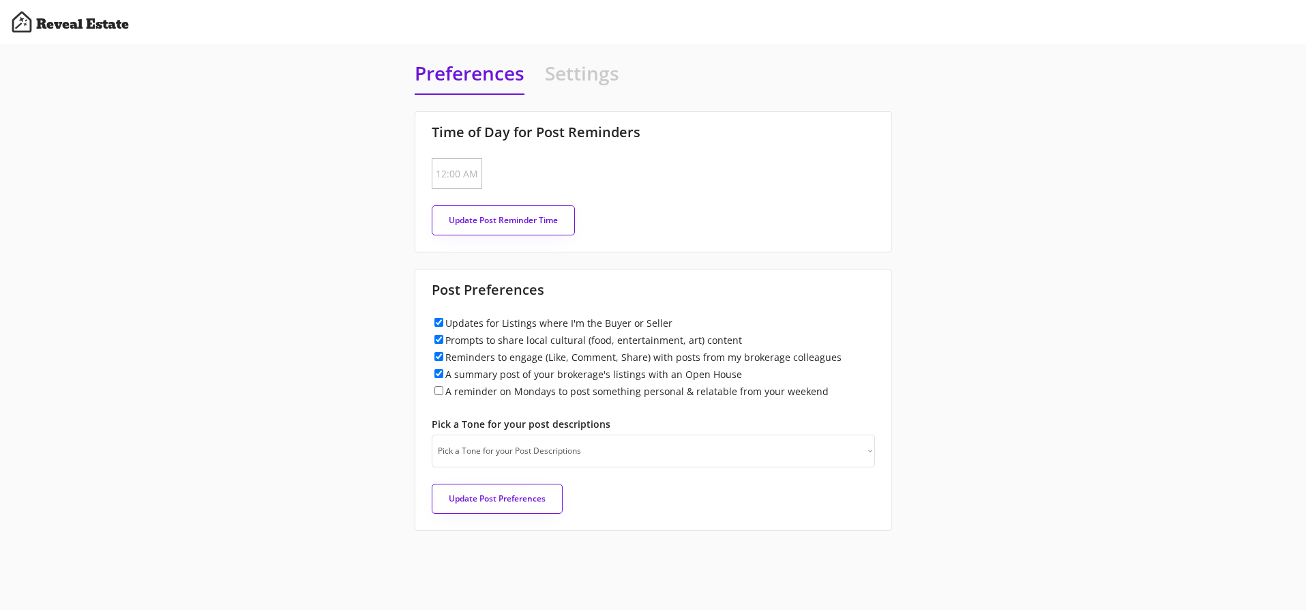
type input "[DATE]"
type input "10:00 AM"
checkbox input "true"
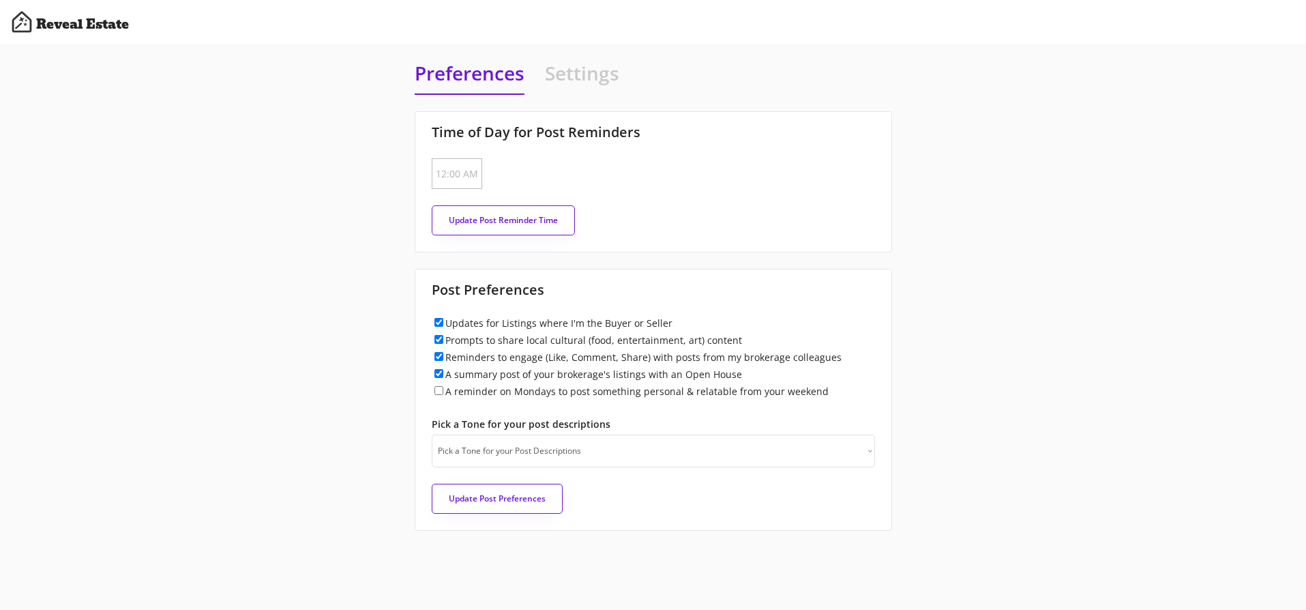
checkbox input "true"
select select "raleigh"
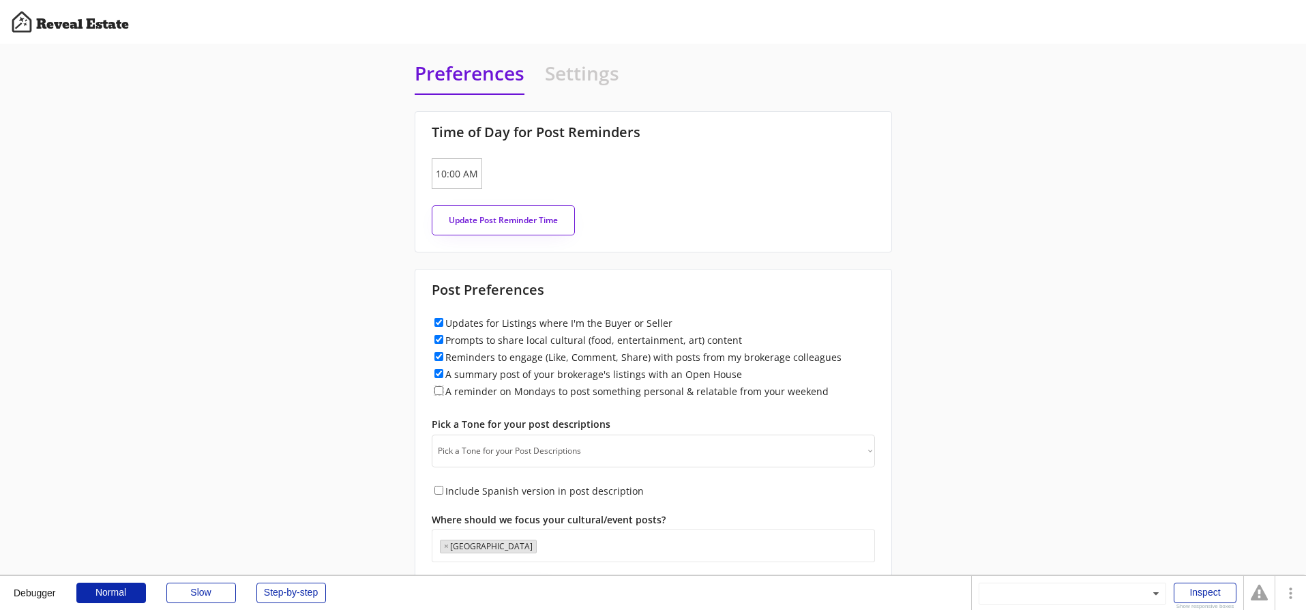
click at [440, 388] on input "A reminder on Mondays to post something personal & relatable from your weekend" at bounding box center [438, 390] width 9 height 9
checkbox input "true"
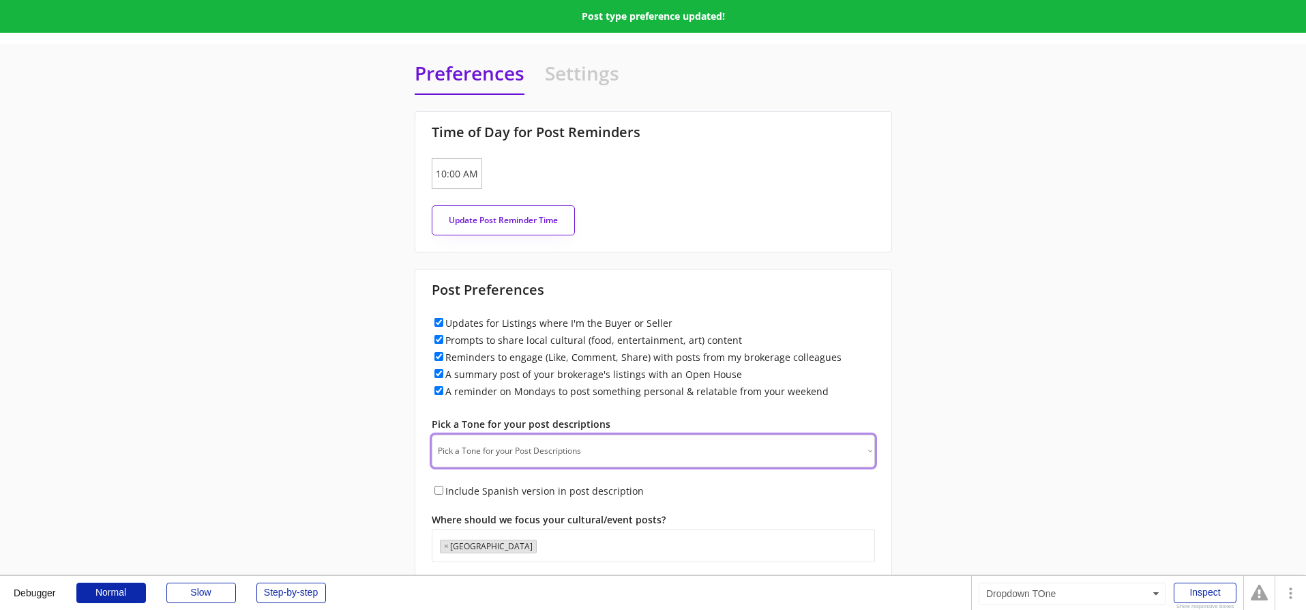
click at [468, 446] on select "Pick a Tone for your Post Descriptions Professional - Clear, polished, and trus…" at bounding box center [653, 450] width 443 height 33
select select ""professional""
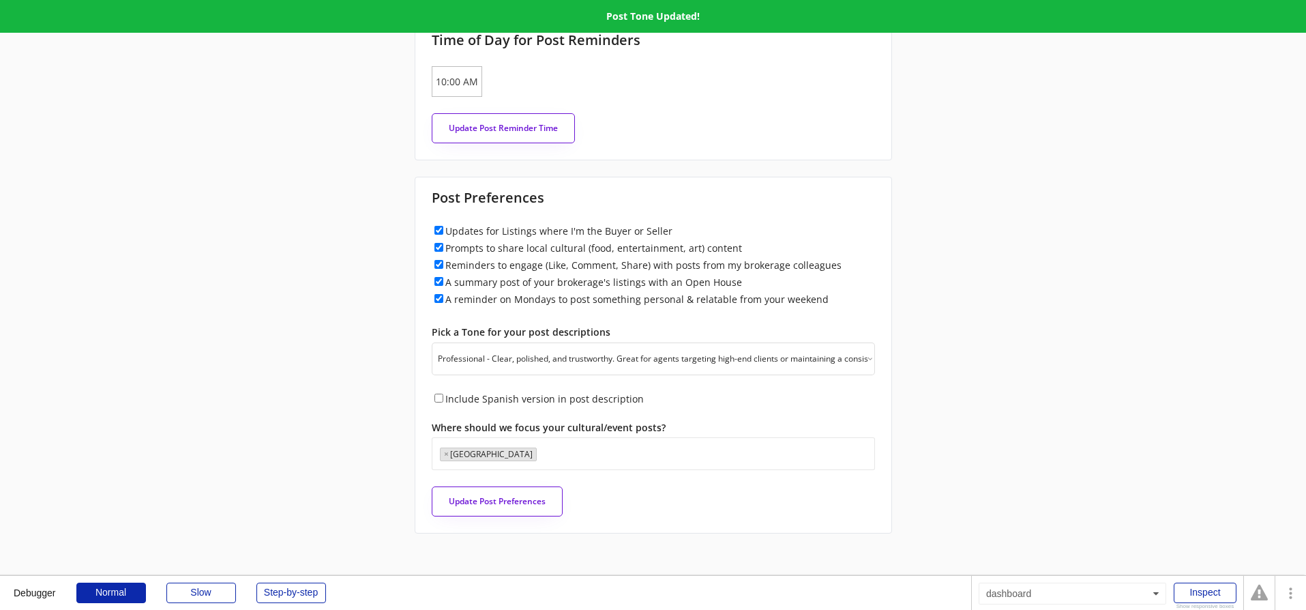
scroll to position [93, 0]
click at [467, 503] on button "Update Post Preferences" at bounding box center [497, 500] width 131 height 30
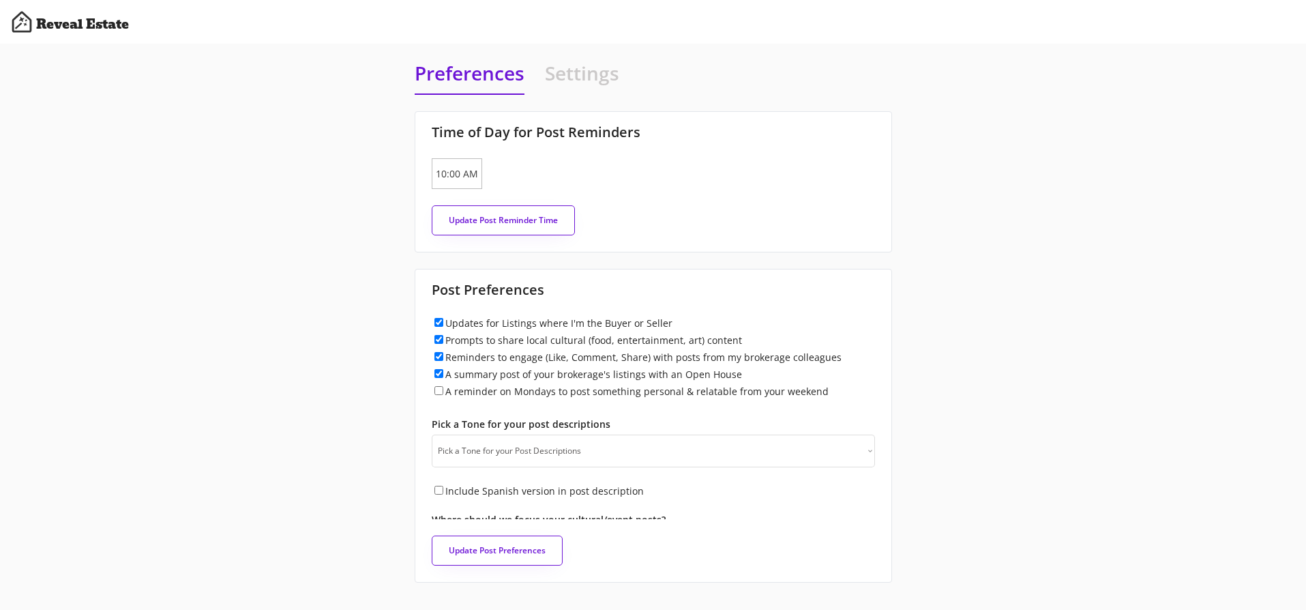
scroll to position [832, 0]
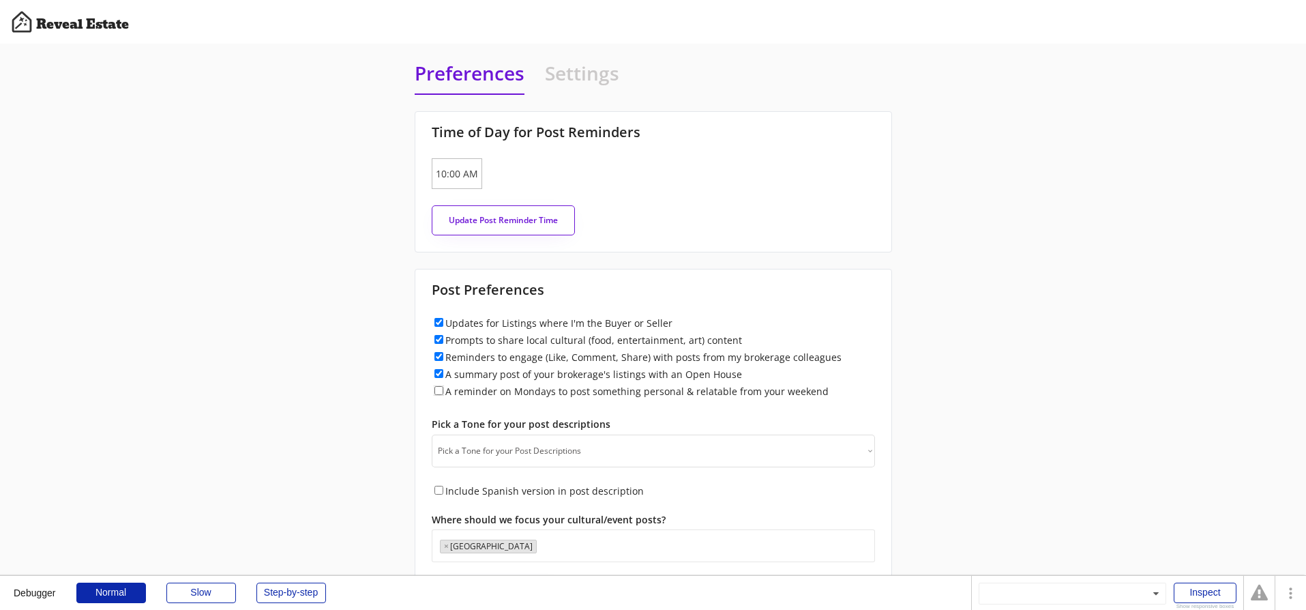
click at [440, 390] on input "A reminder on Mondays to post something personal & relatable from your weekend" at bounding box center [438, 390] width 9 height 9
checkbox input "true"
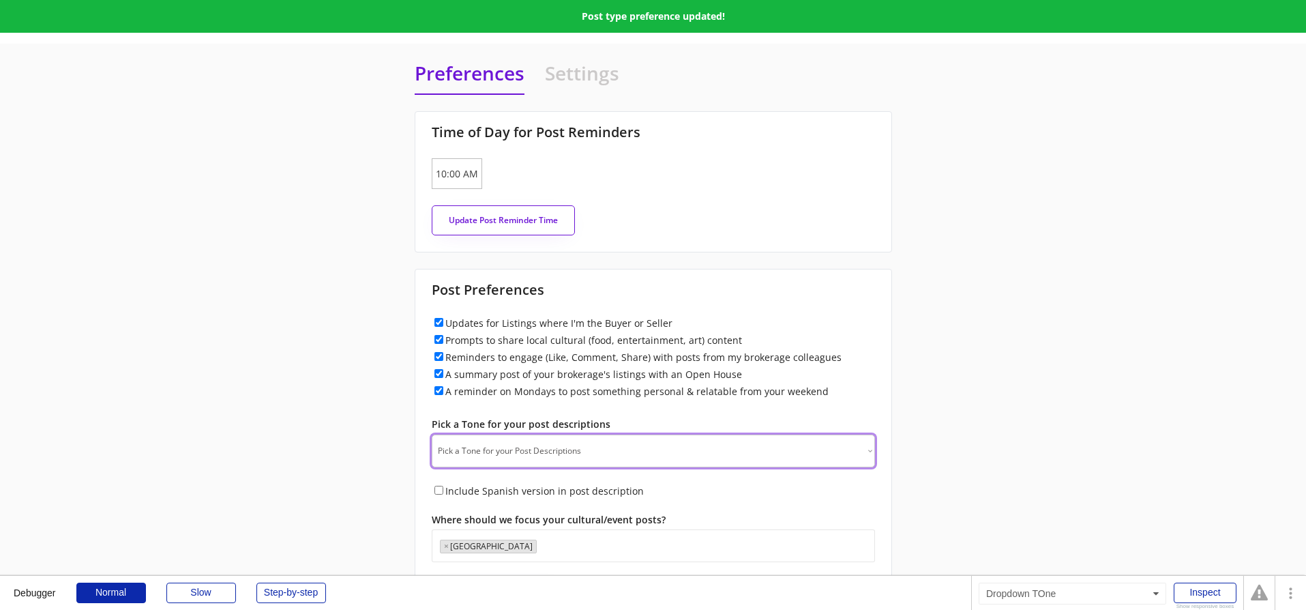
click at [472, 450] on select "Pick a Tone for your Post Descriptions Professional - Clear, polished, and trus…" at bounding box center [653, 450] width 443 height 33
select select ""professional""
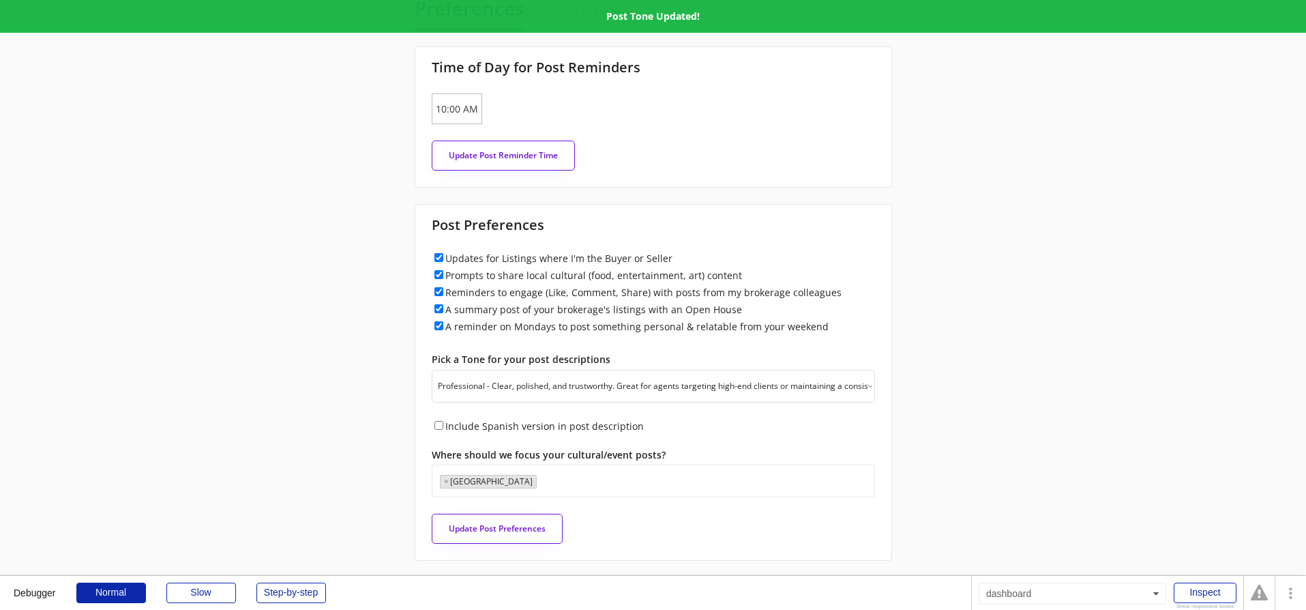
scroll to position [66, 0]
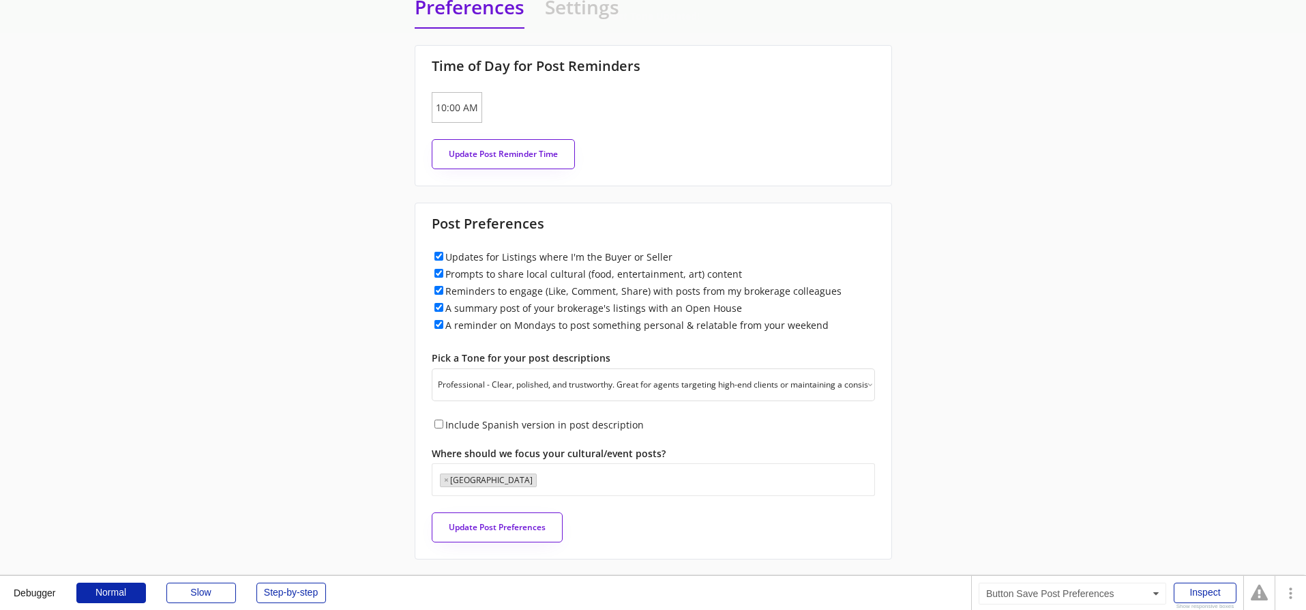
click at [461, 518] on button "Update Post Preferences" at bounding box center [497, 527] width 131 height 30
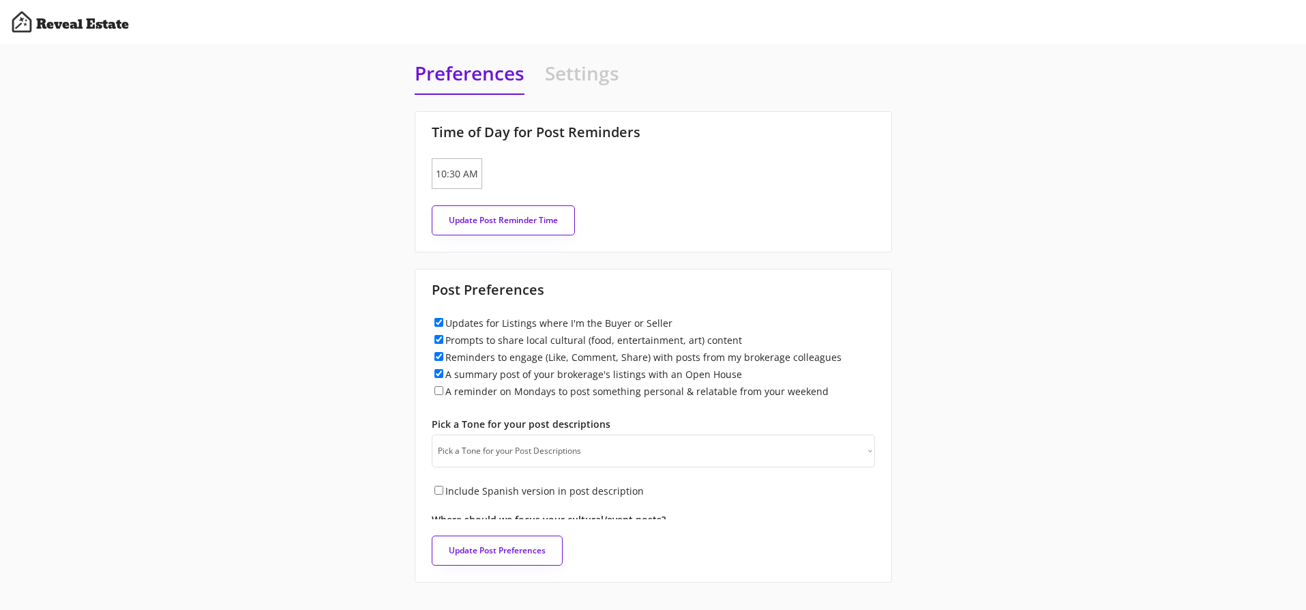
scroll to position [875, 0]
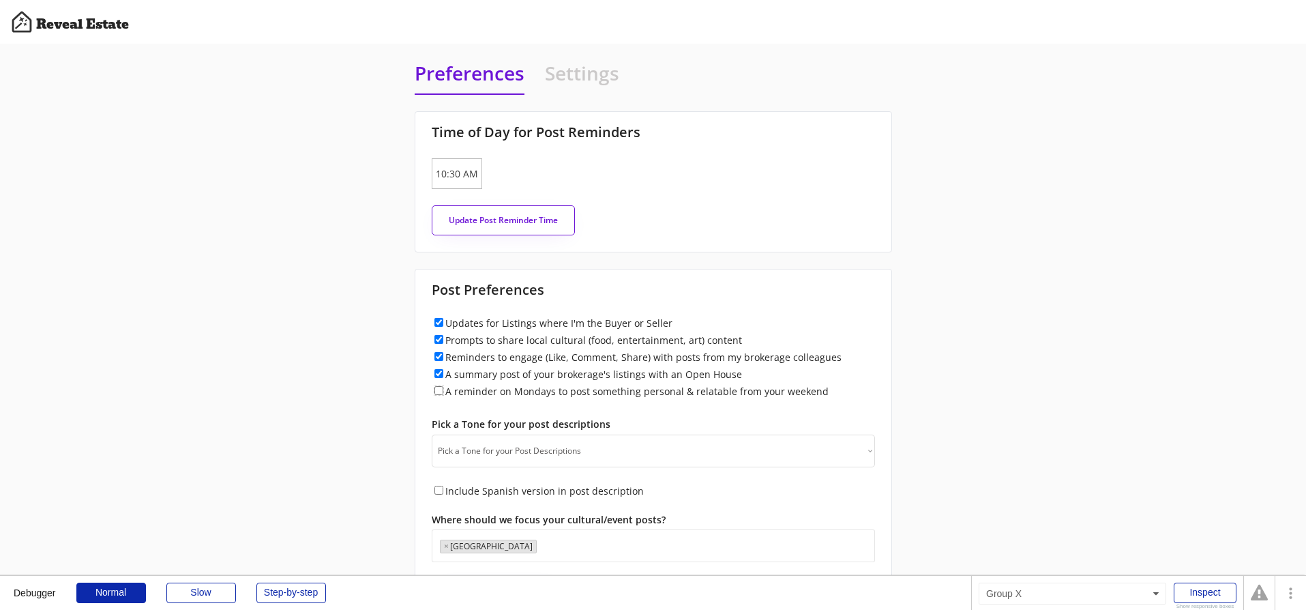
click at [441, 391] on input "A reminder on Mondays to post something personal & relatable from your weekend" at bounding box center [438, 390] width 9 height 9
checkbox input "true"
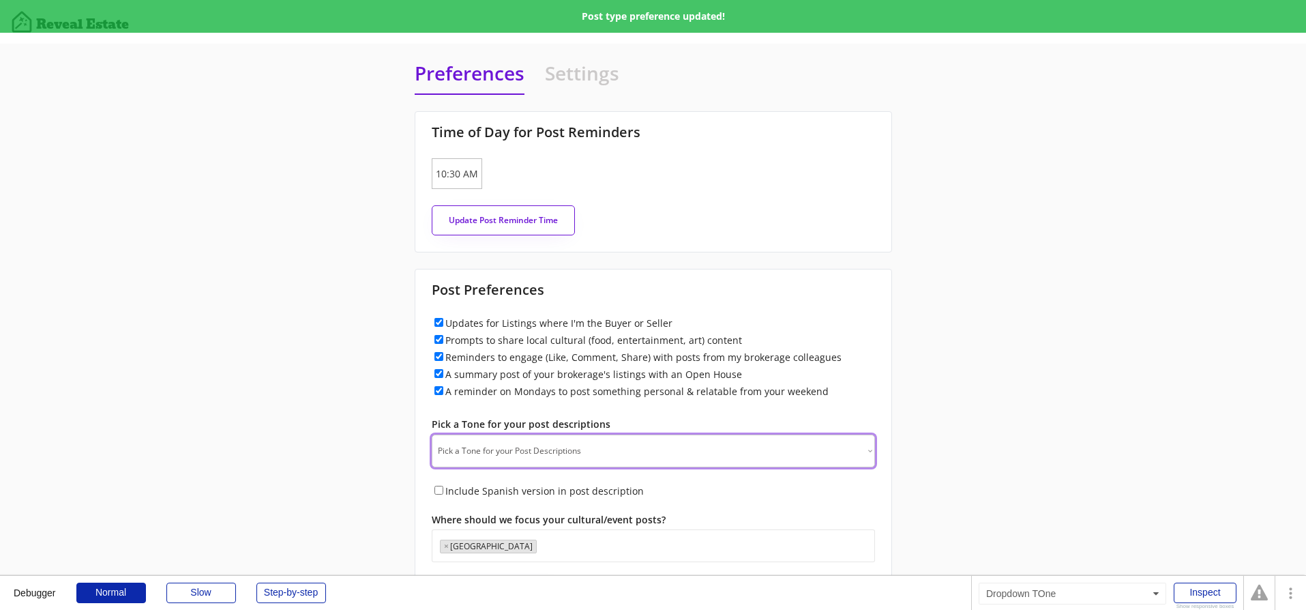
click at [477, 449] on select "Pick a Tone for your Post Descriptions Professional - Clear, polished, and trus…" at bounding box center [653, 450] width 443 height 33
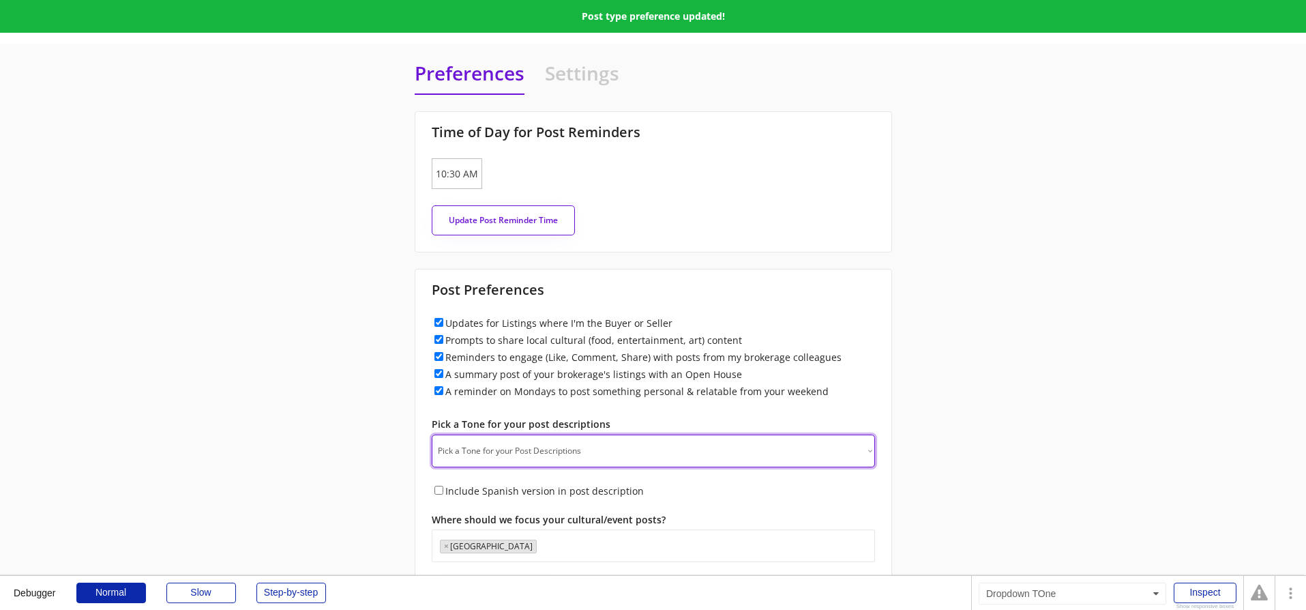
select select ""professional""
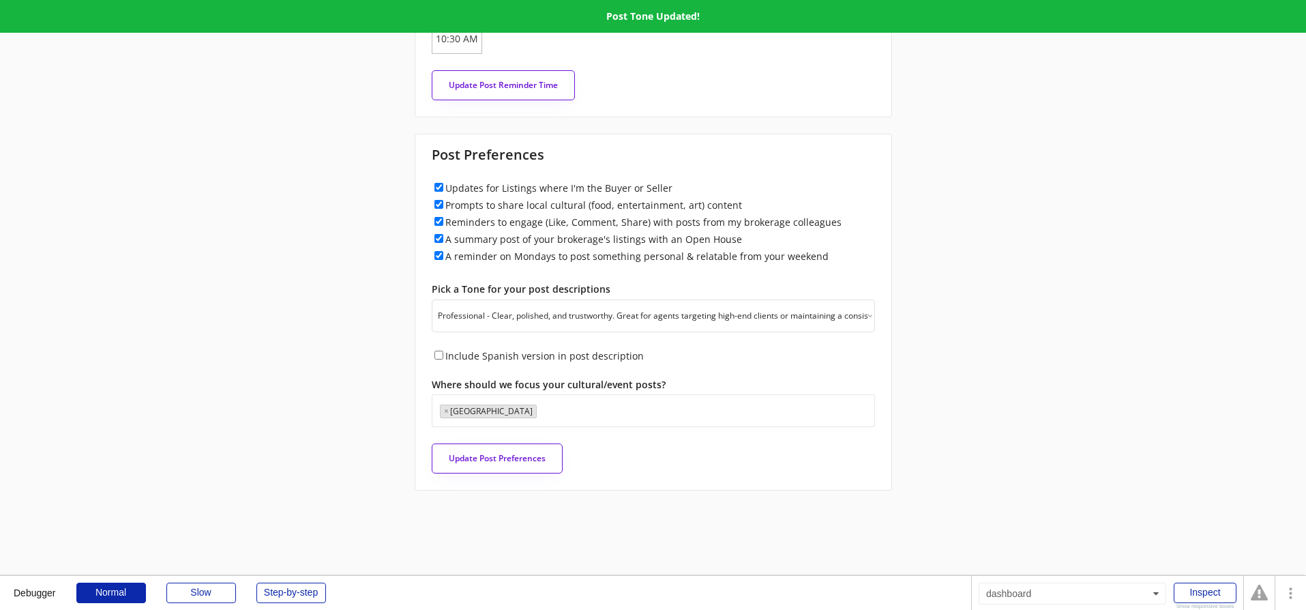
scroll to position [136, 0]
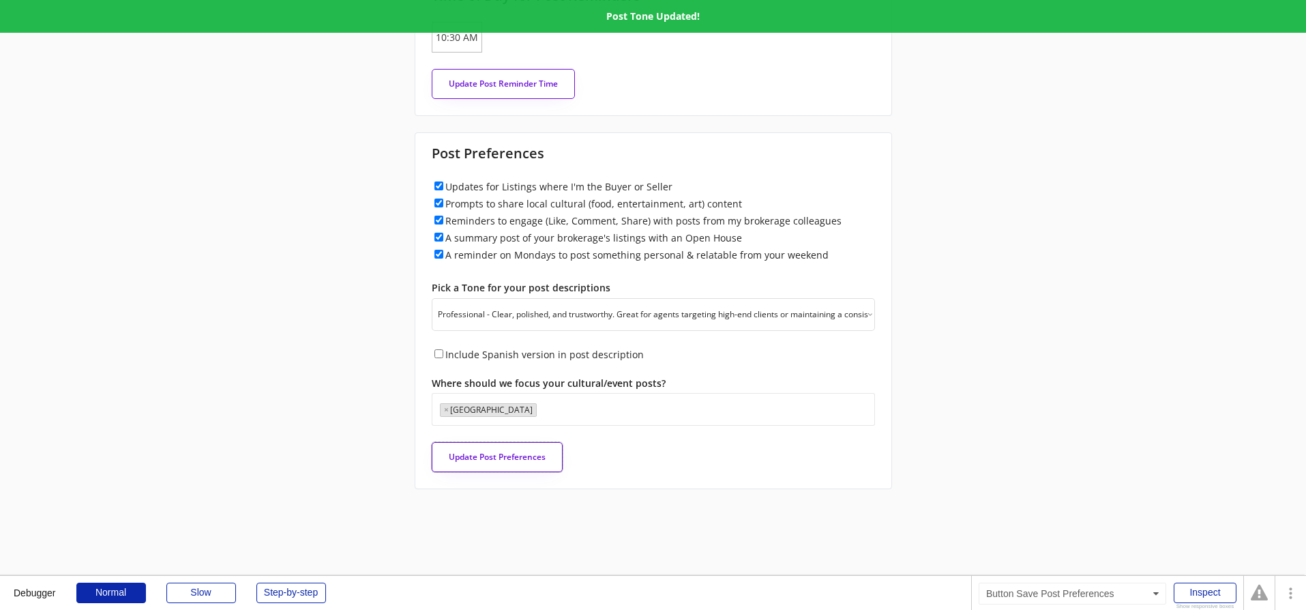
click at [443, 448] on button "Update Post Preferences" at bounding box center [497, 457] width 131 height 30
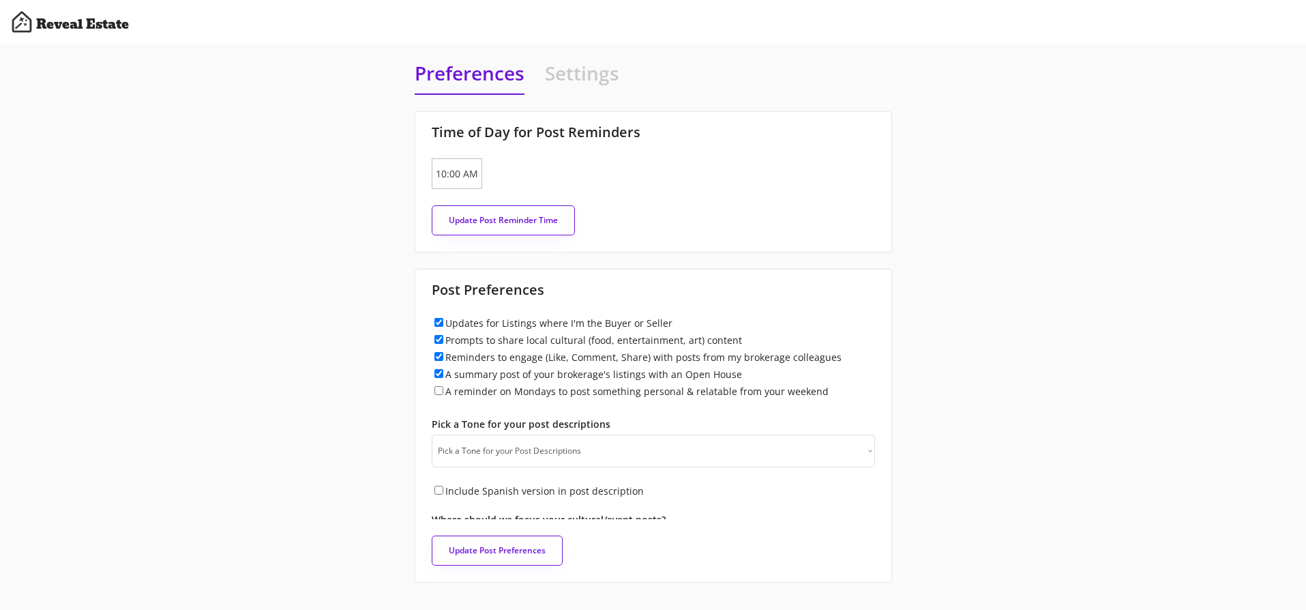
scroll to position [832, 0]
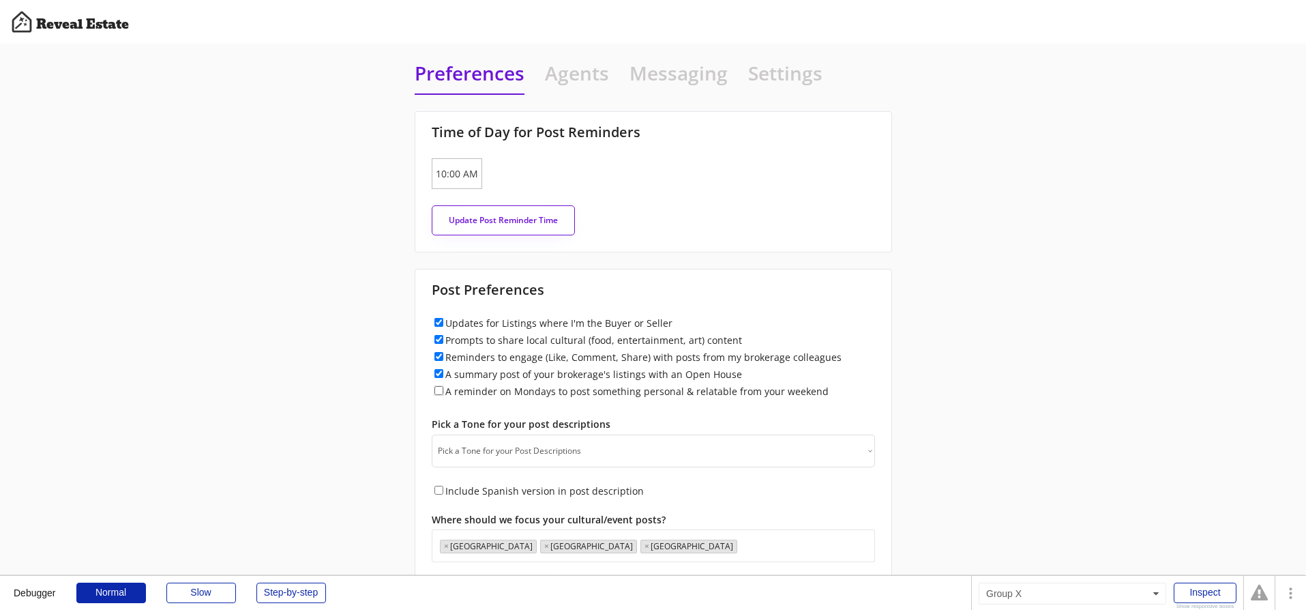
click at [438, 391] on input "A reminder on Mondays to post something personal & relatable from your weekend" at bounding box center [438, 390] width 9 height 9
checkbox input "true"
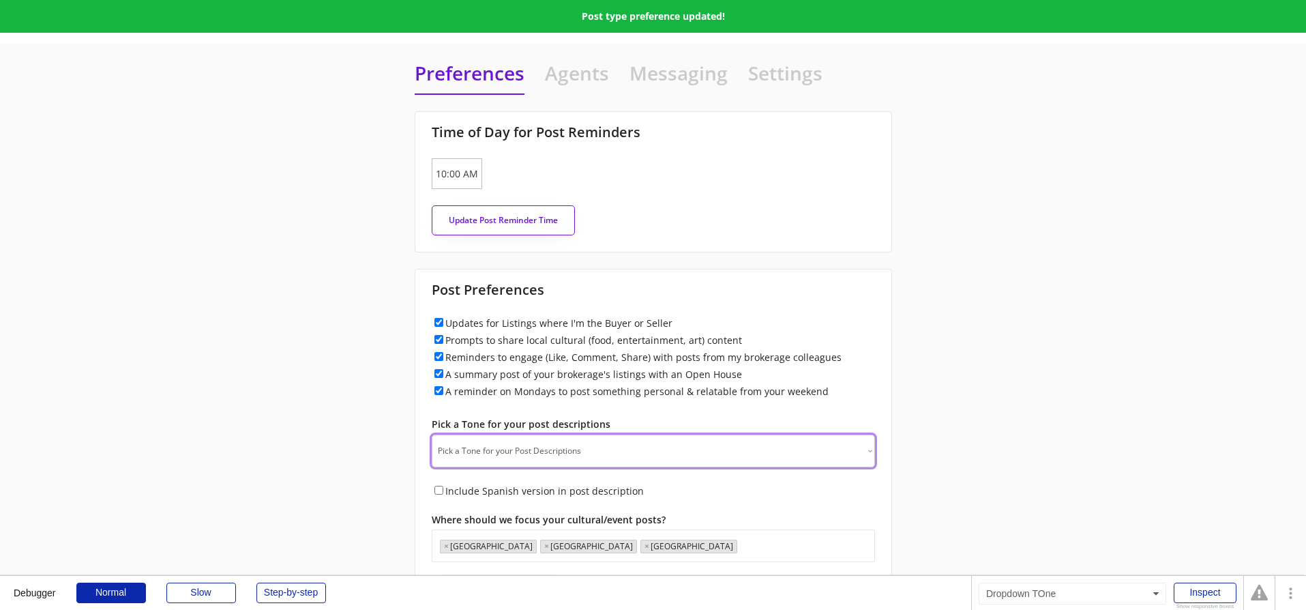
click at [466, 445] on select "Pick a Tone for your Post Descriptions Professional - Clear, polished, and trus…" at bounding box center [653, 450] width 443 height 33
select select ""professional""
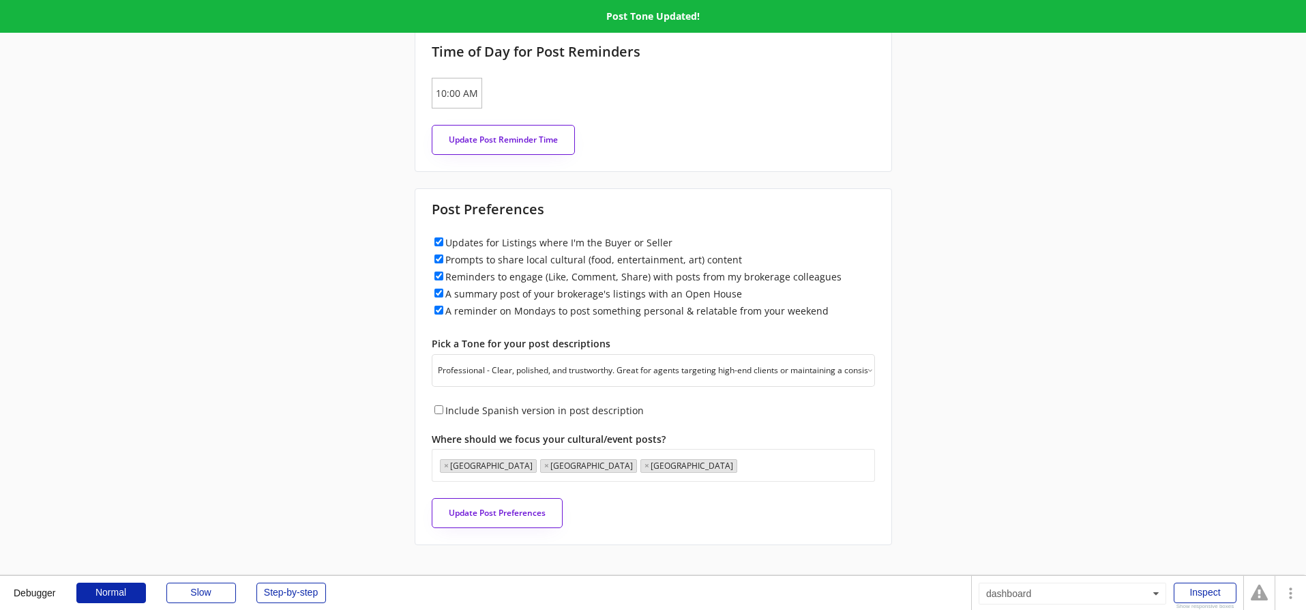
scroll to position [111, 0]
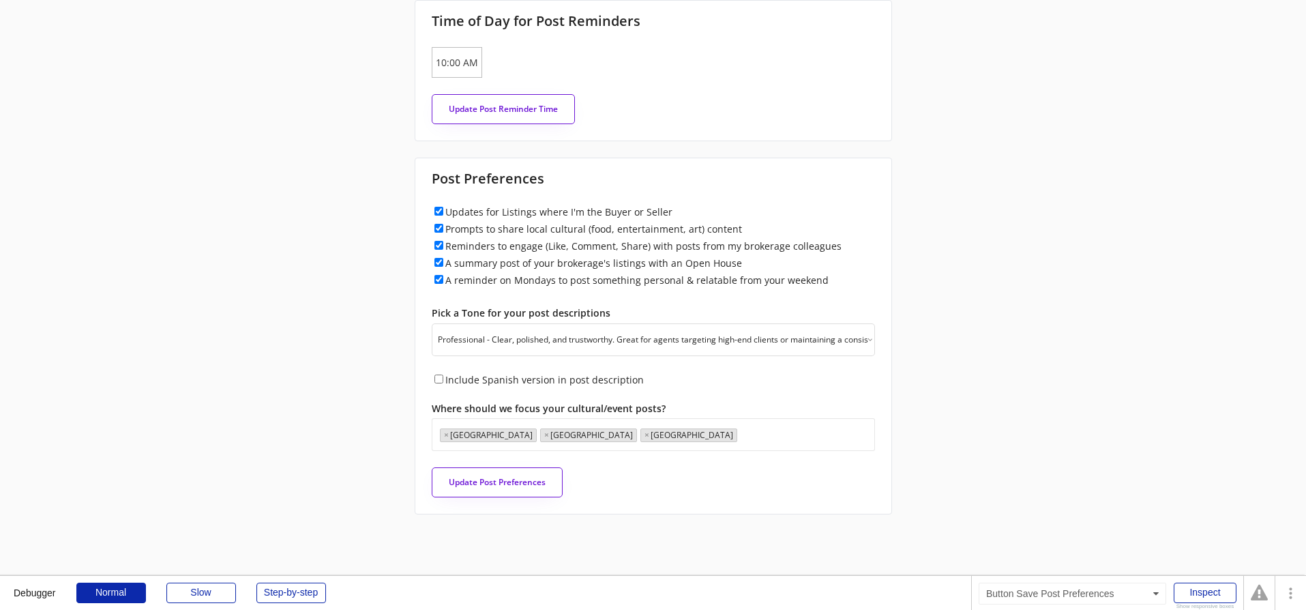
click at [473, 486] on button "Update Post Preferences" at bounding box center [497, 482] width 131 height 30
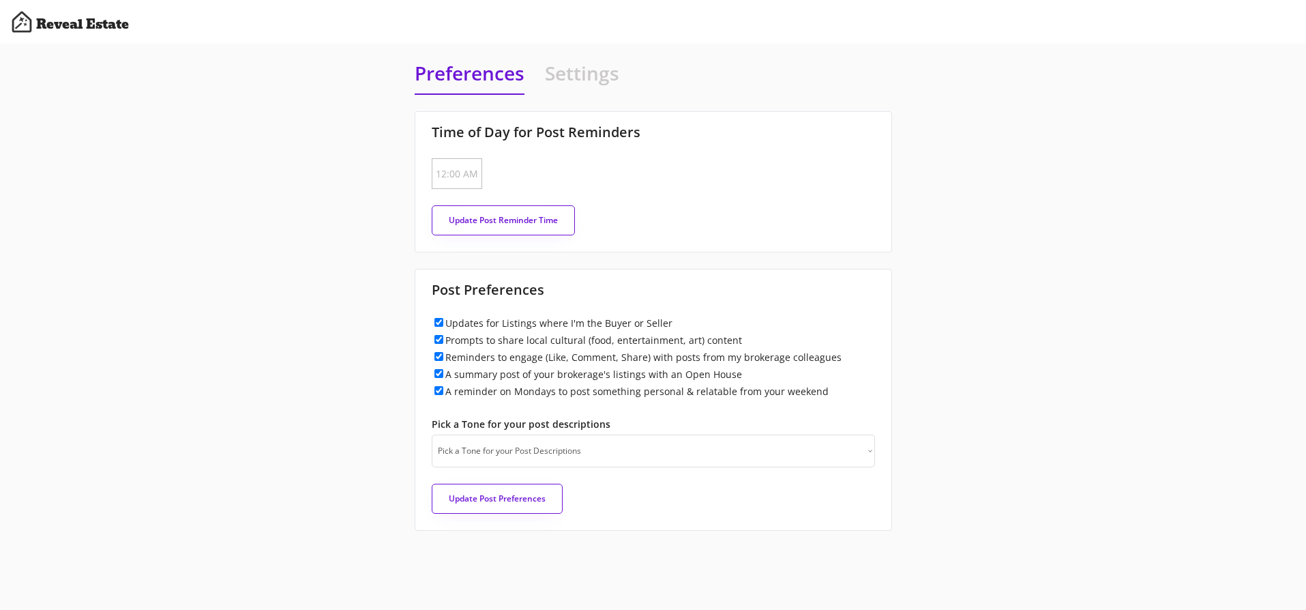
type input "[DATE]"
type input "5:00 PM"
checkbox input "true"
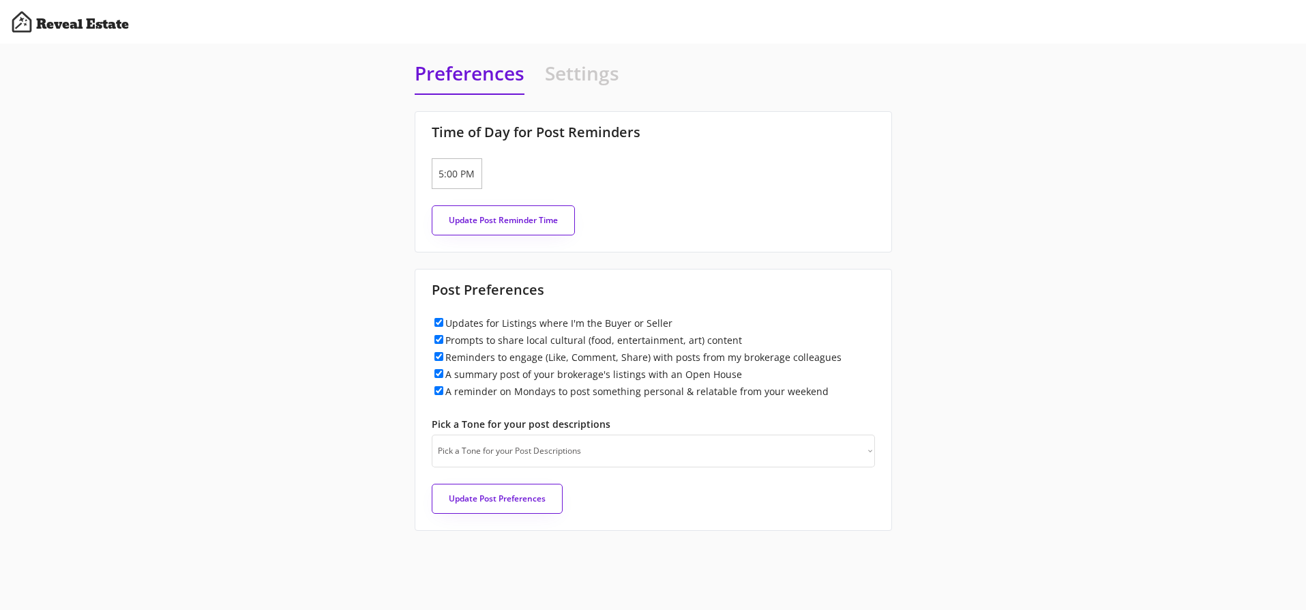
checkbox input "true"
select select ""whimsical""
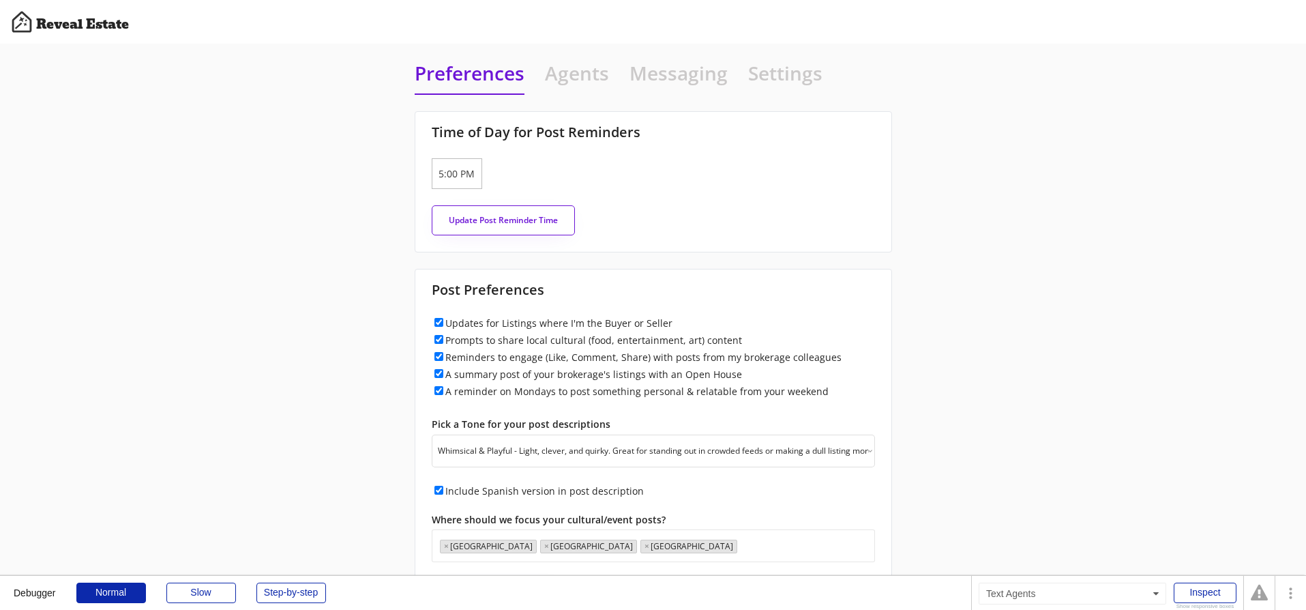
click at [585, 74] on h4 "Agents" at bounding box center [577, 76] width 64 height 33
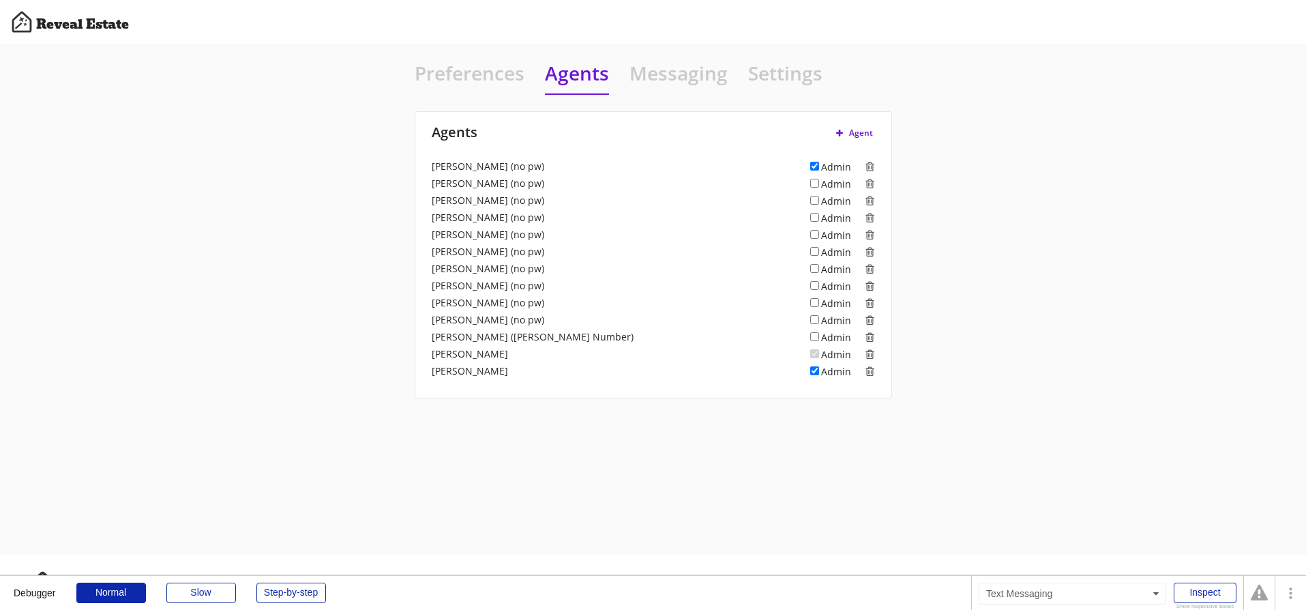
click at [680, 68] on h4 "Messaging" at bounding box center [678, 76] width 98 height 33
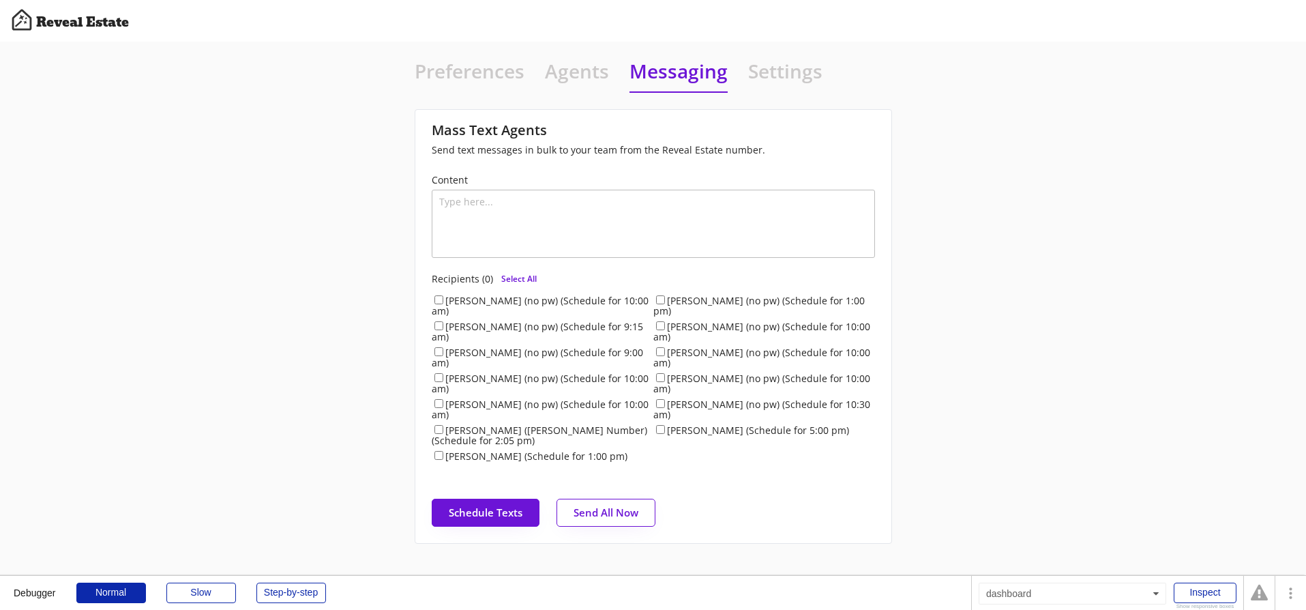
scroll to position [3, 0]
click at [778, 74] on h4 "Settings" at bounding box center [785, 73] width 74 height 33
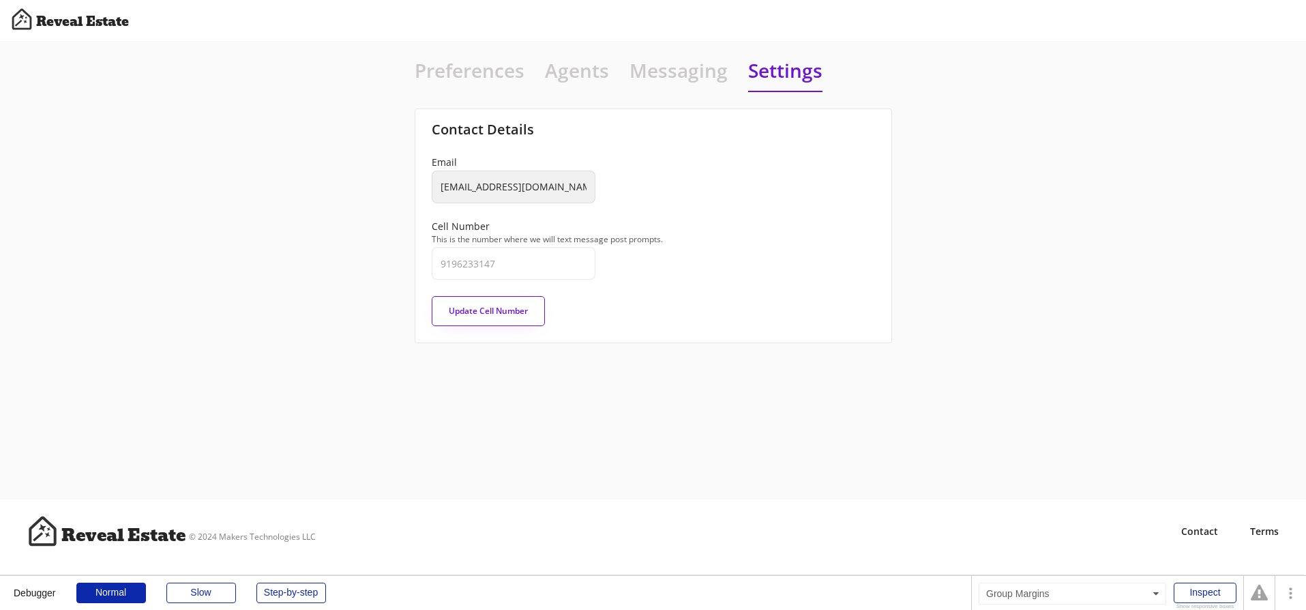
click at [463, 74] on h4 "Preferences" at bounding box center [470, 73] width 110 height 33
select select "raleigh"
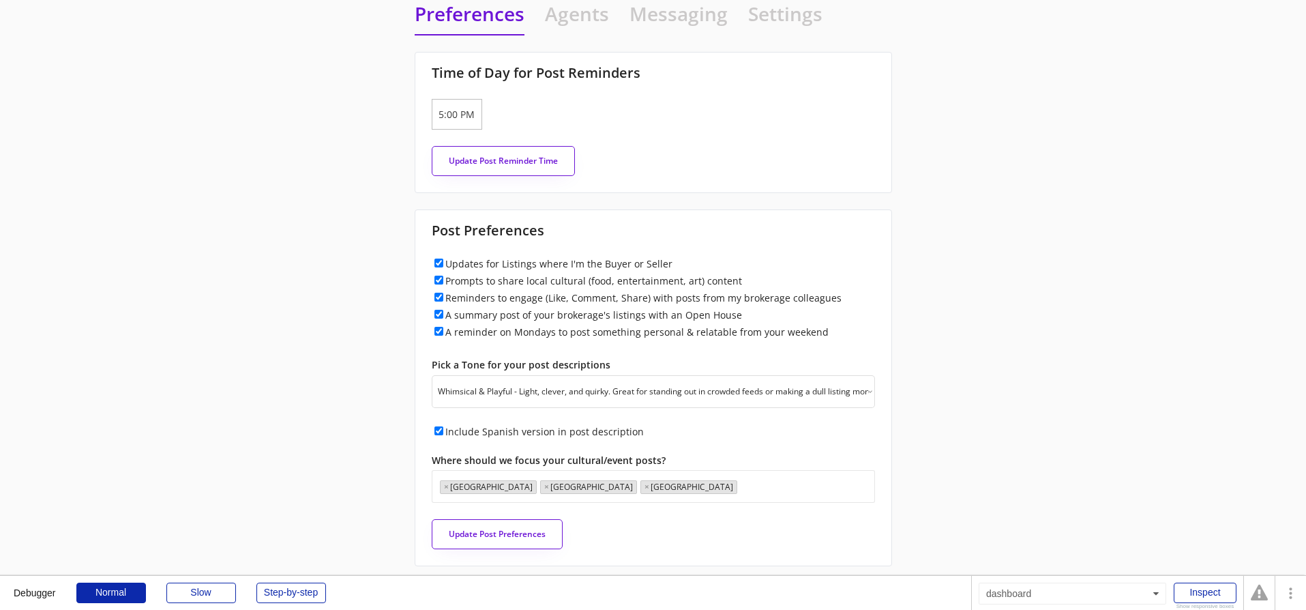
scroll to position [0, 0]
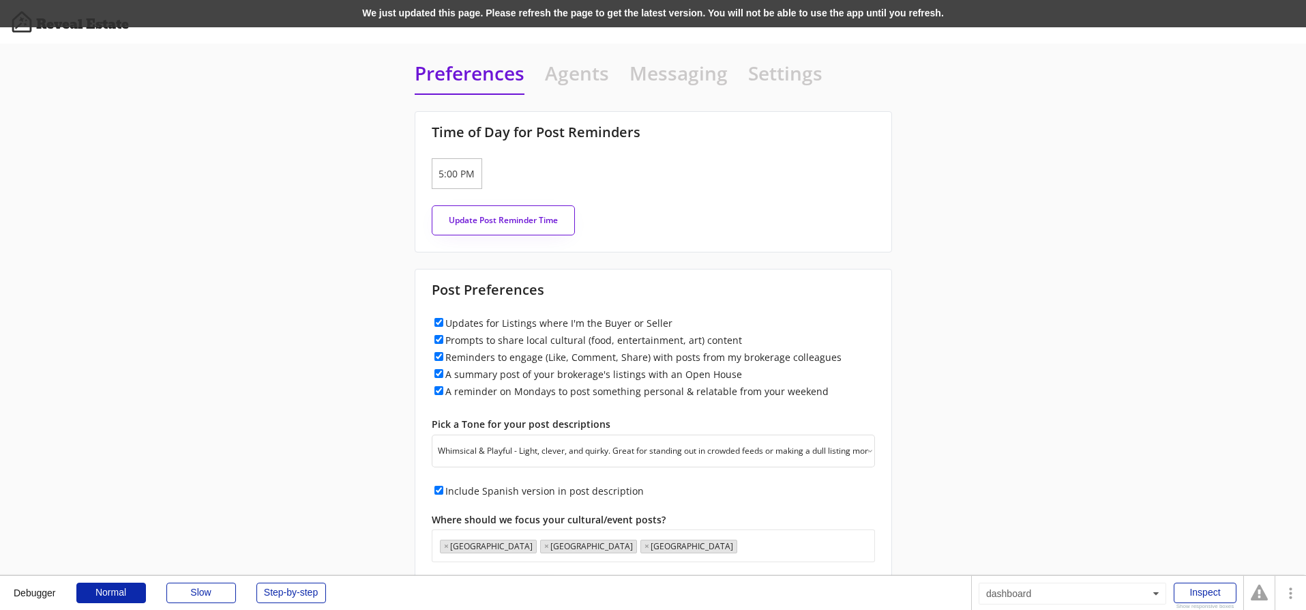
click at [305, 25] on div "We just updated this page. Please refresh the page to get the latest version. Y…" at bounding box center [653, 13] width 1306 height 27
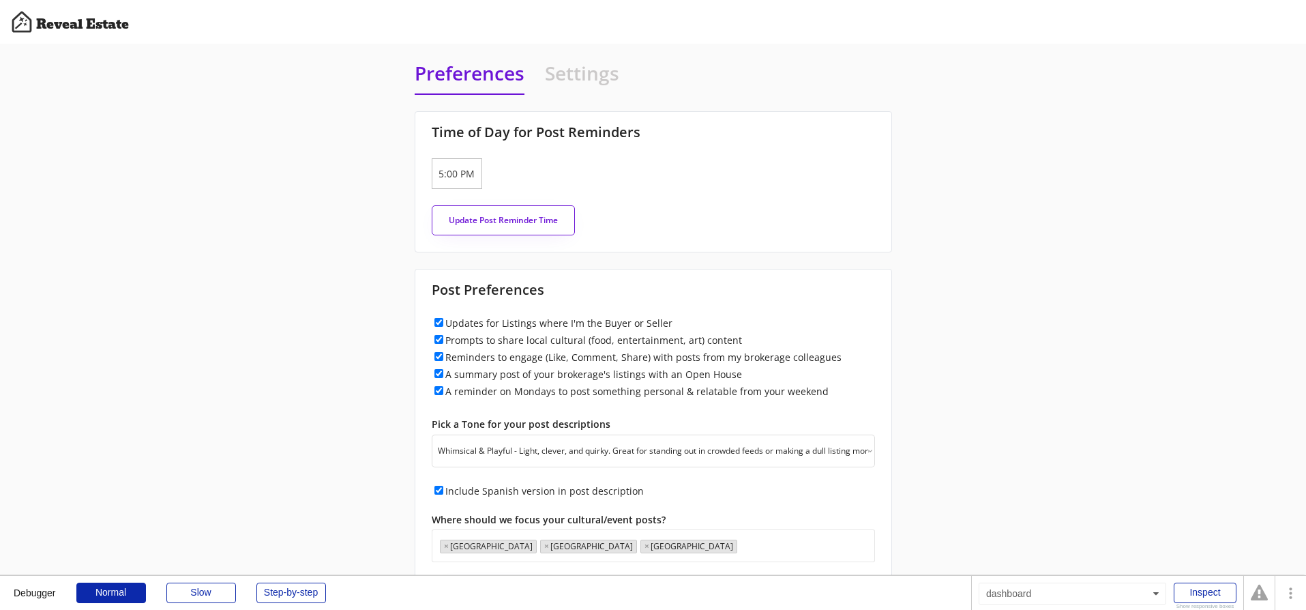
select select ""whimsical""
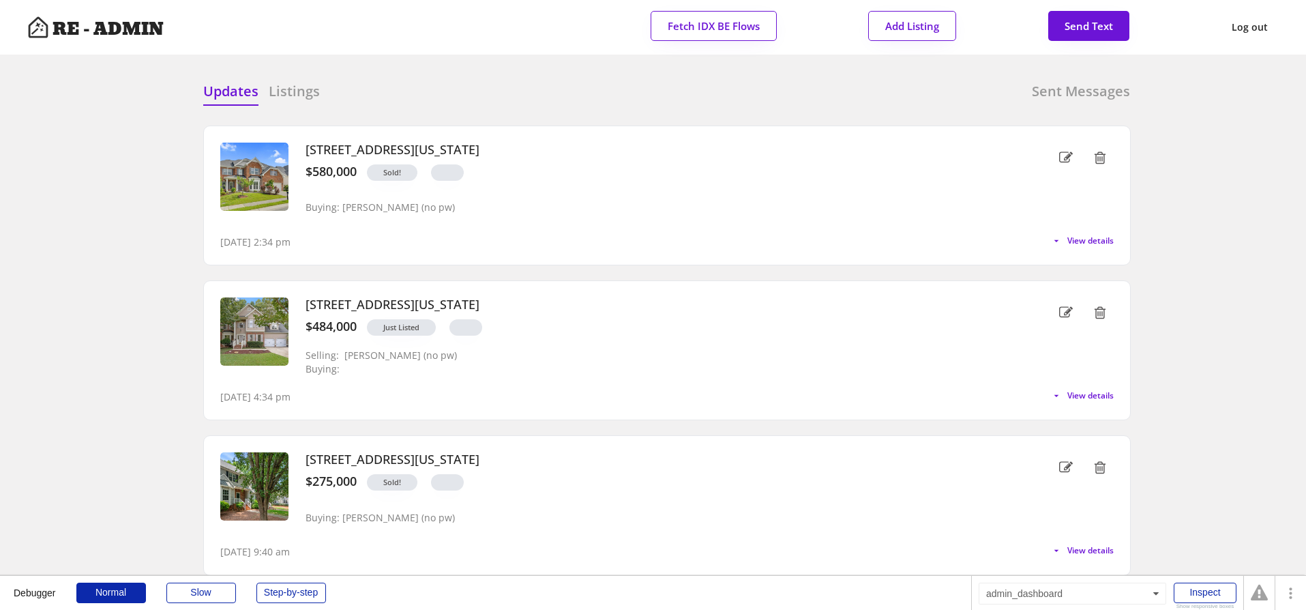
click at [301, 106] on div "Updates Listings" at bounding box center [261, 95] width 117 height 27
click at [299, 92] on h6 "Listings" at bounding box center [294, 91] width 51 height 19
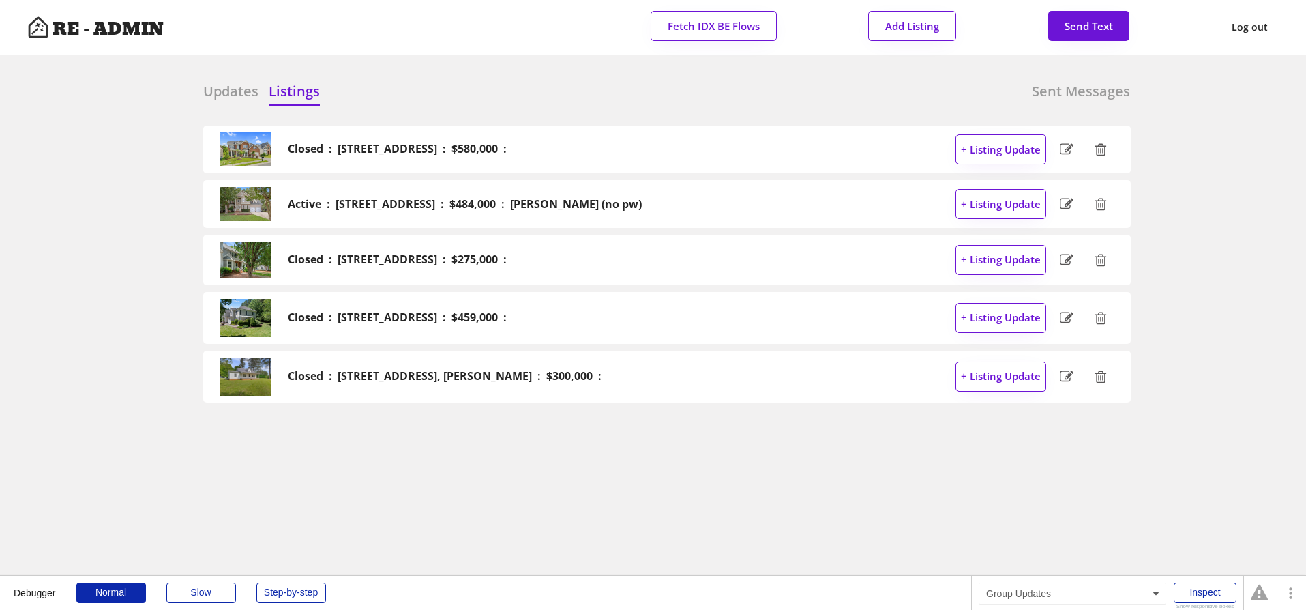
click at [223, 91] on h6 "Updates" at bounding box center [230, 91] width 55 height 19
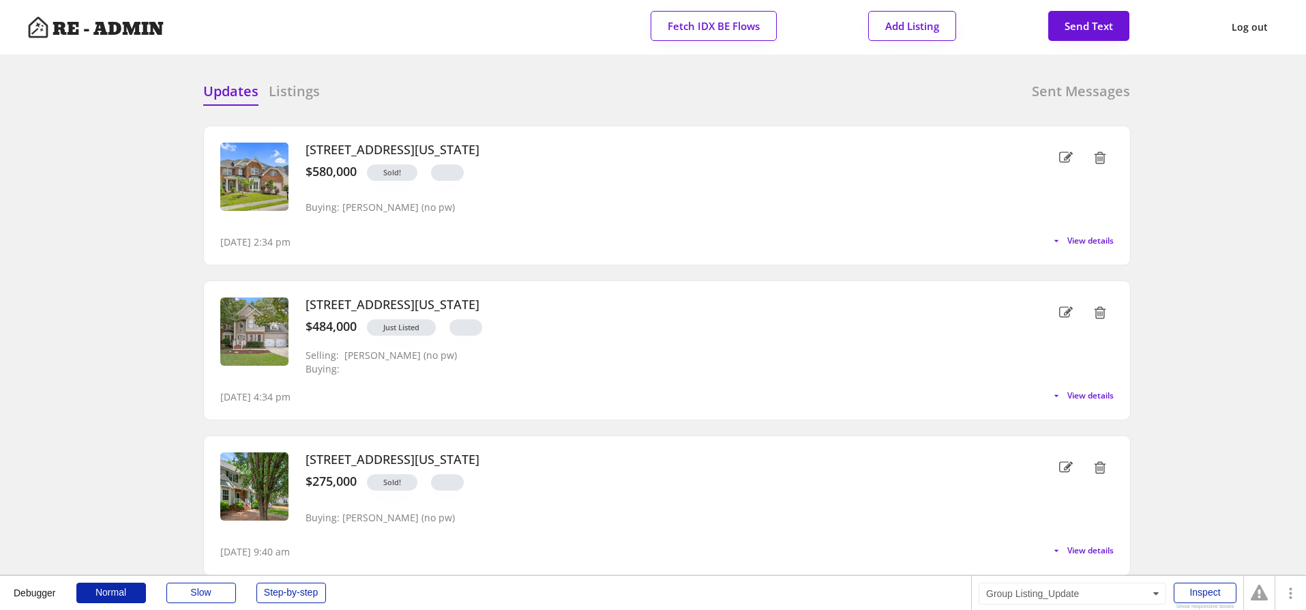
click at [673, 152] on h3 "106 Elmsford Street, Durham, North Carolina" at bounding box center [651, 150] width 692 height 15
click at [1088, 238] on span "View details" at bounding box center [1087, 241] width 51 height 8
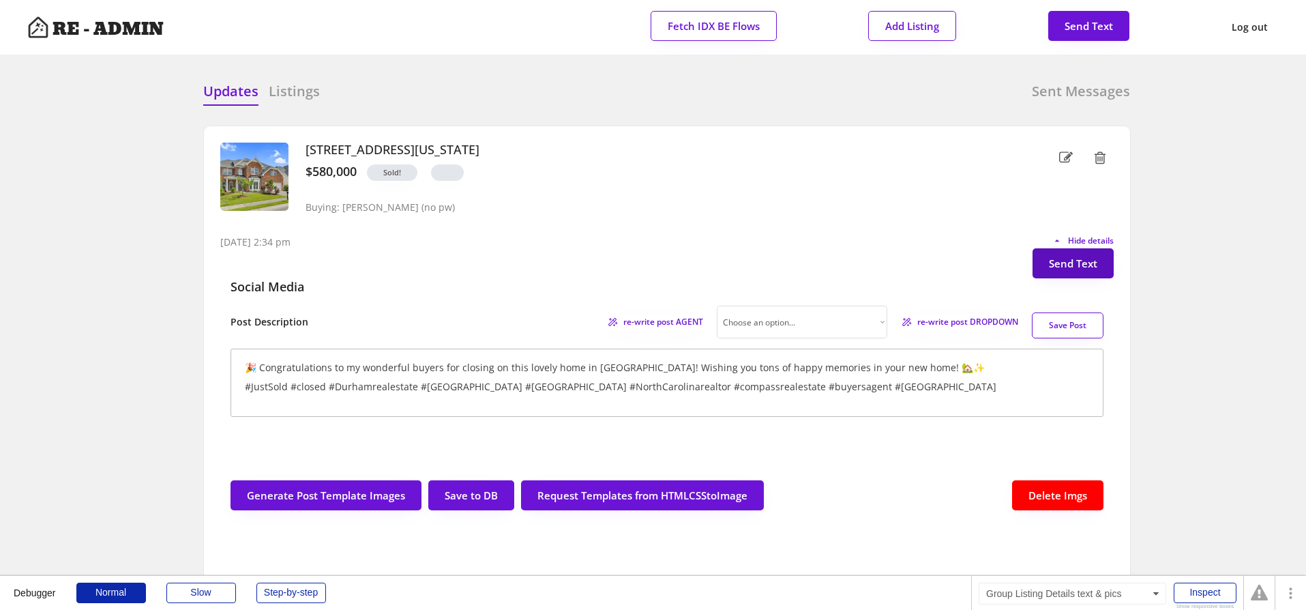
click at [1076, 266] on button "Send Text" at bounding box center [1072, 263] width 81 height 30
select select "raleigh"
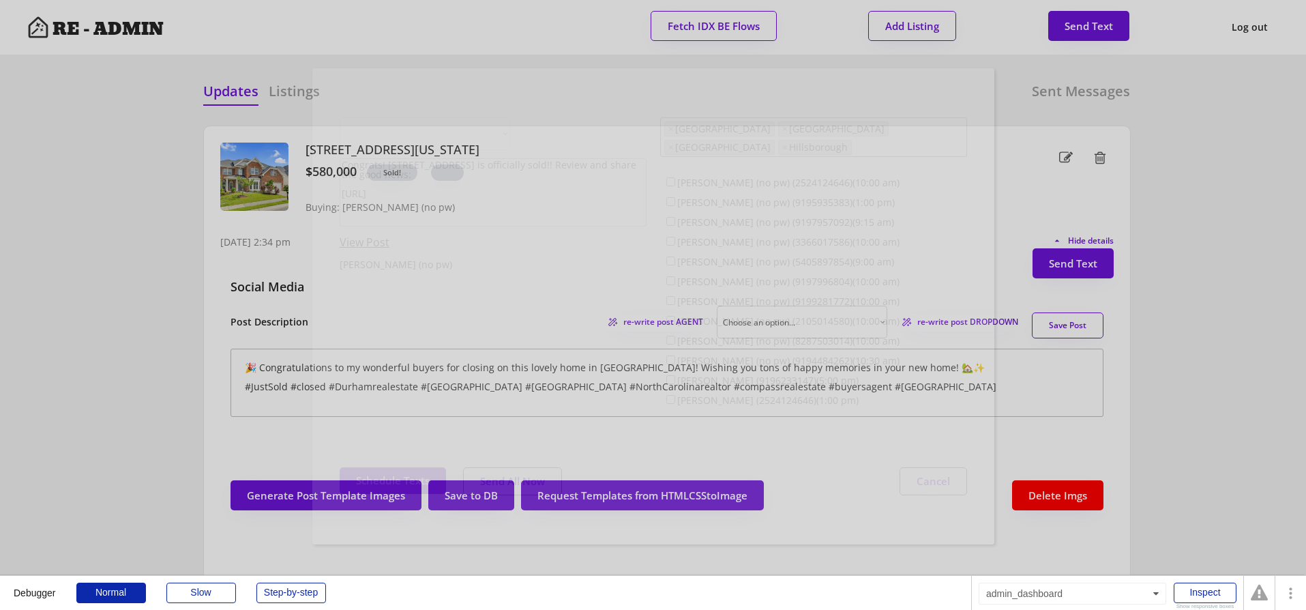
scroll to position [35, 0]
select select ""1348695171700984260__LOOKUP__1743599703321x142788062077753970""
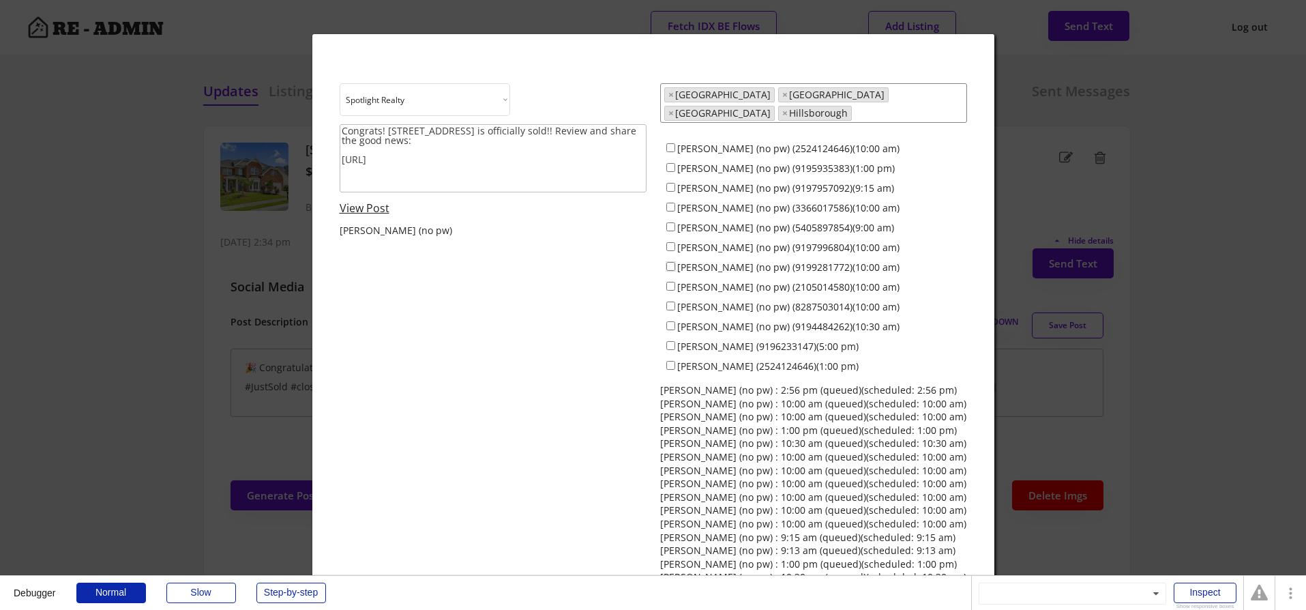
click at [670, 262] on input "Everett Stevenson (no pw) (9199281772)(10:00 am)" at bounding box center [670, 266] width 9 height 9
checkbox input "true"
click at [543, 322] on div "Choose an option... Spotlight Realty Test Brokerage Terra Nova Congrats! 106 El…" at bounding box center [653, 333] width 627 height 500
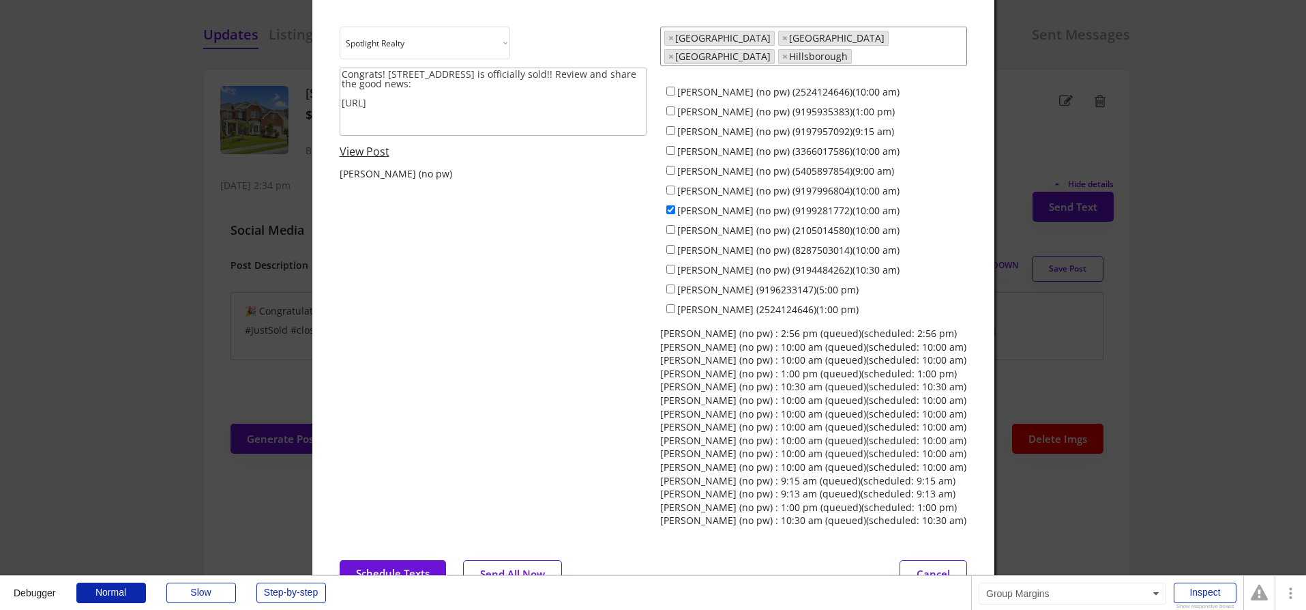
scroll to position [0, 0]
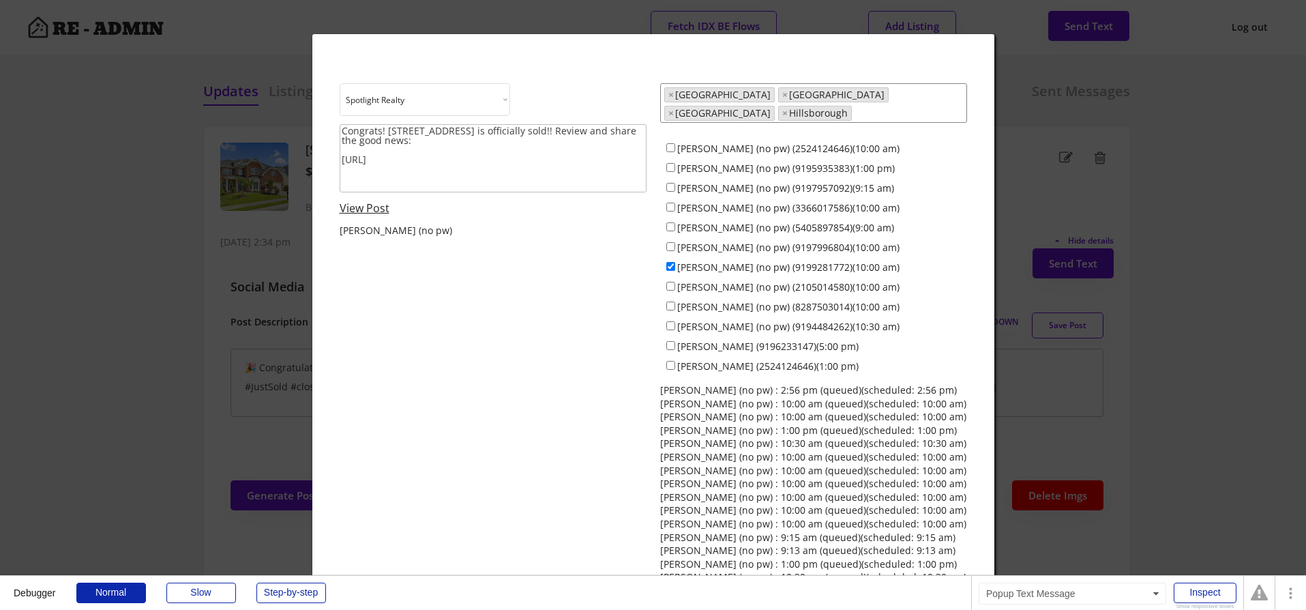
click at [168, 273] on div at bounding box center [653, 305] width 1306 height 610
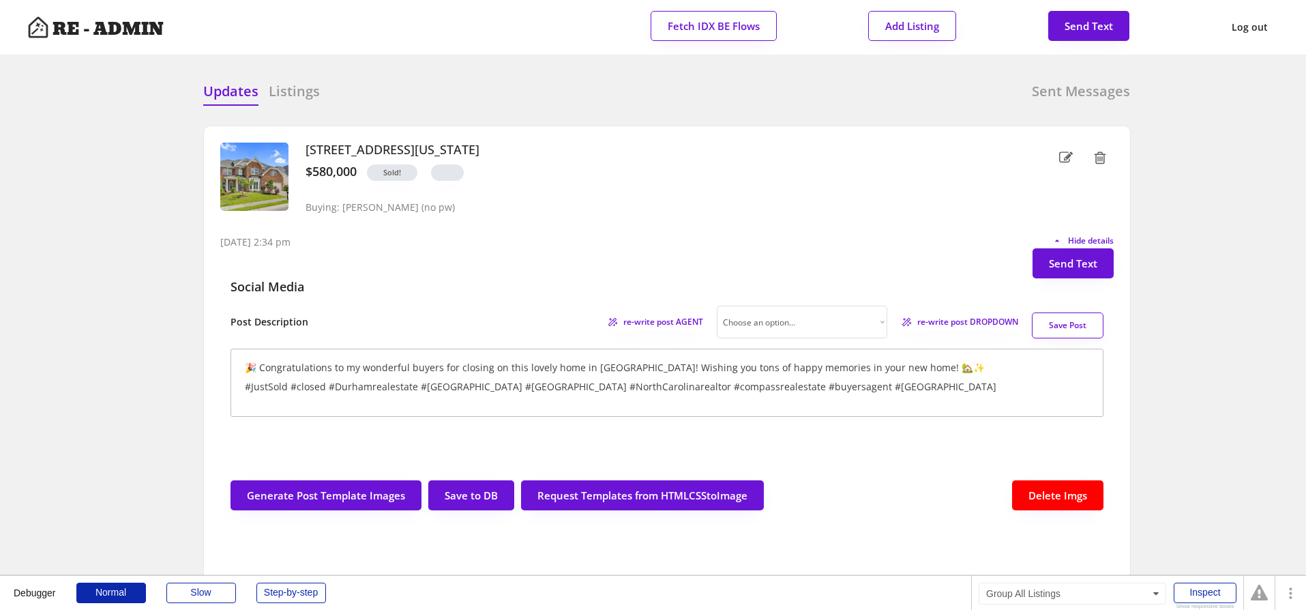
click at [532, 82] on div at bounding box center [545, 92] width 68 height 20
click at [1066, 237] on span "Hide details" at bounding box center [1089, 241] width 50 height 8
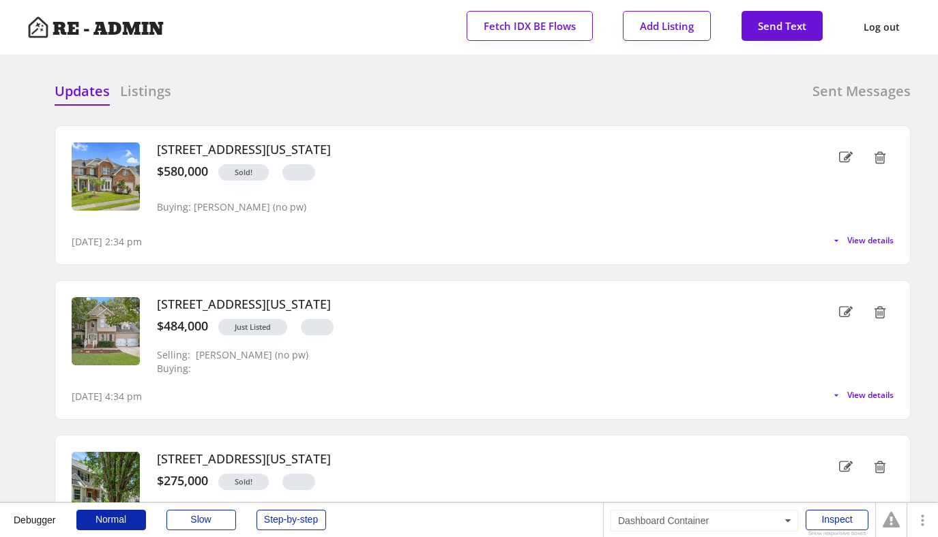
click at [320, 73] on div "Updates Listings Sent Messages Closed : 106 Elmsford Street, Durham : $580,000 …" at bounding box center [468, 81] width 883 height 33
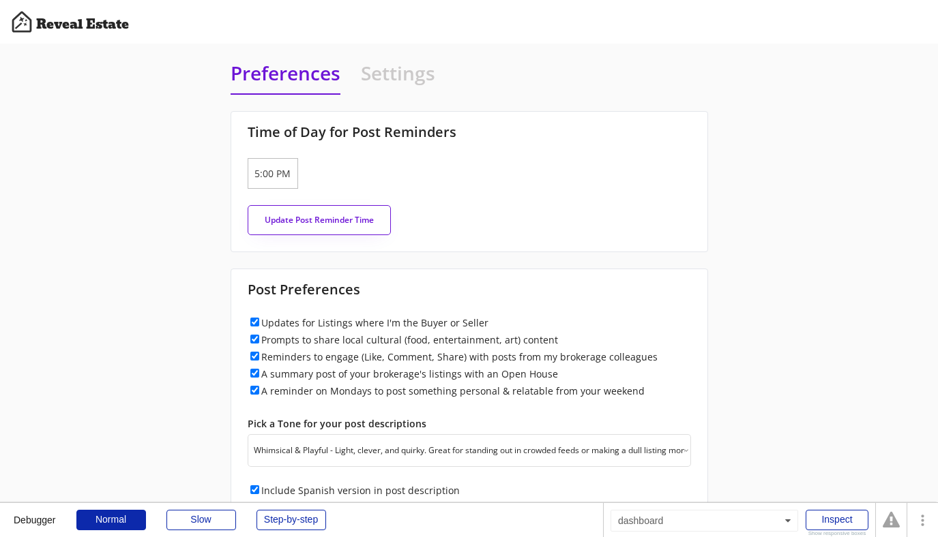
select select ""whimsical""
click at [263, 167] on input "5:00 PM" at bounding box center [273, 173] width 50 height 31
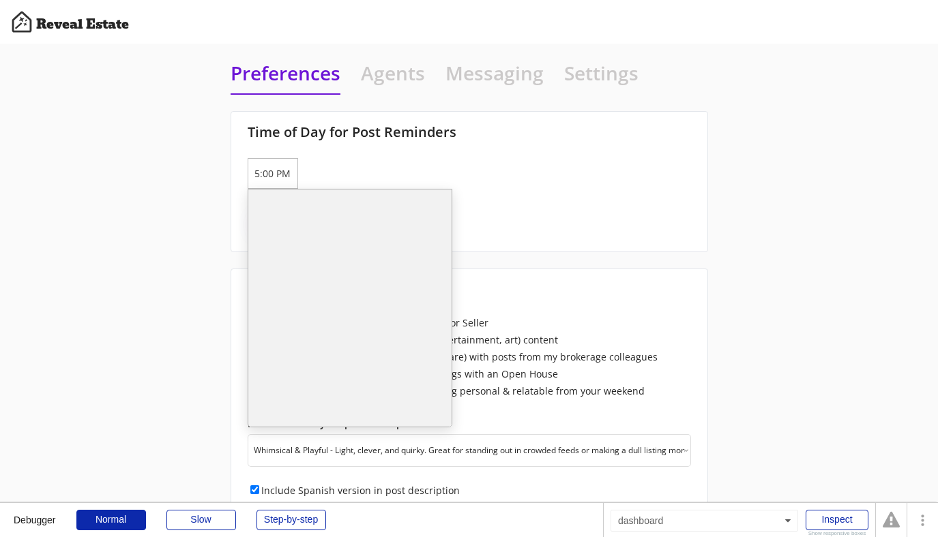
scroll to position [627, 0]
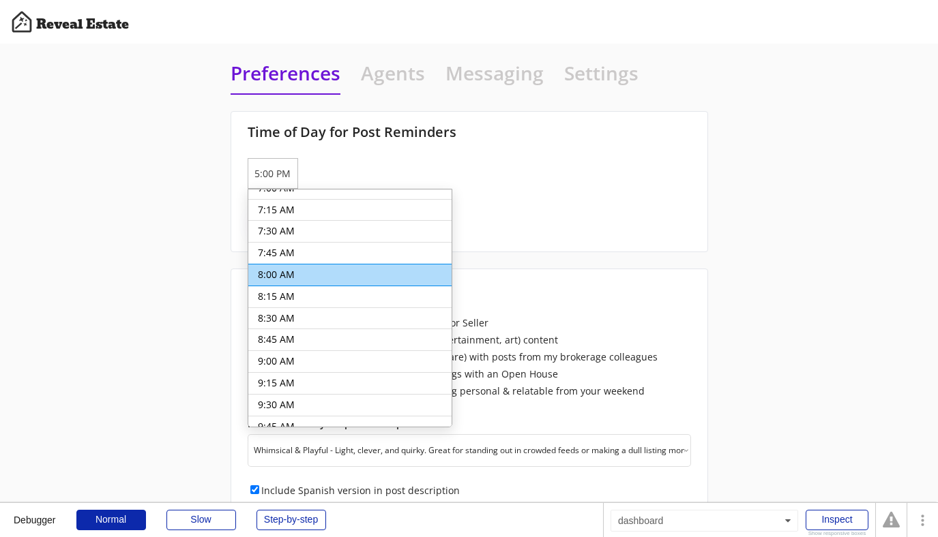
click at [296, 272] on li "8:00 AM" at bounding box center [349, 275] width 203 height 23
type input "8:00 AM"
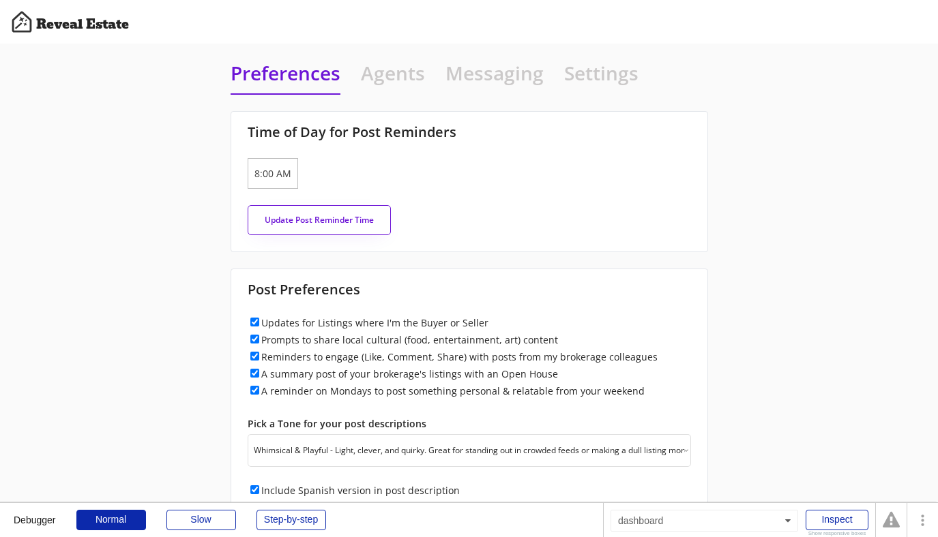
scroll to position [659, 0]
click at [296, 220] on button "Update Post Reminder Time" at bounding box center [319, 220] width 143 height 30
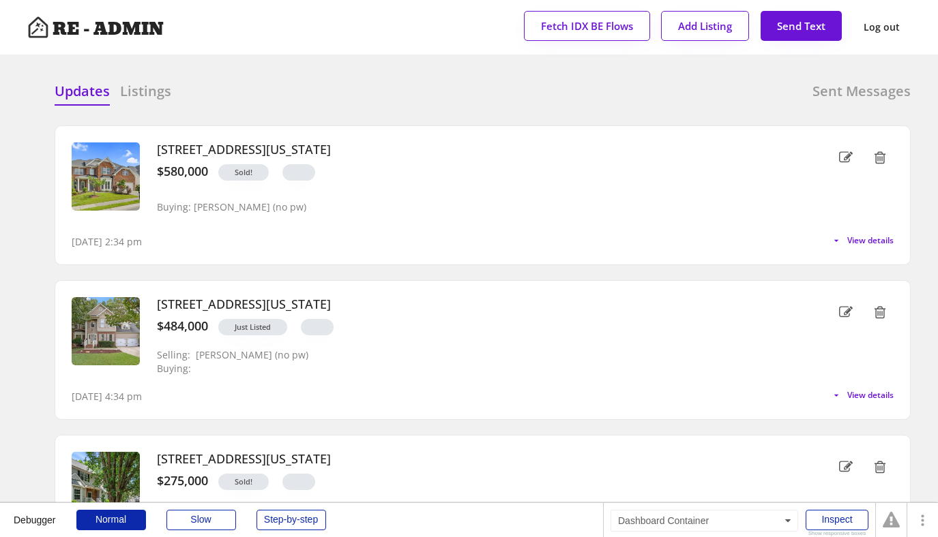
click at [297, 69] on div "Updates Listings Sent Messages [STREET_ADDRESS][US_STATE] $580,000 Sold! Buying…" at bounding box center [468, 81] width 883 height 33
